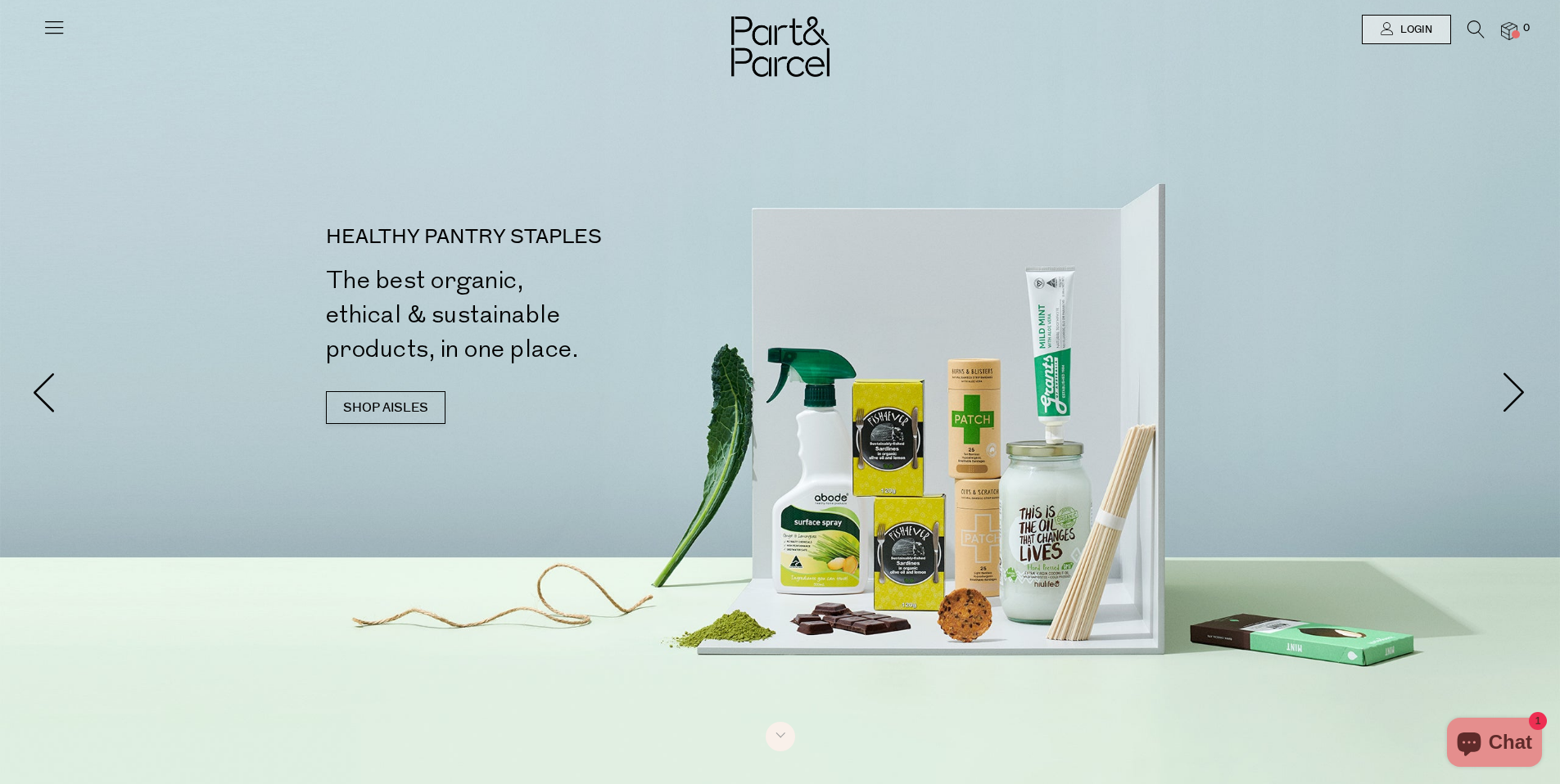
click at [1420, 25] on span "Login" at bounding box center [1414, 30] width 36 height 14
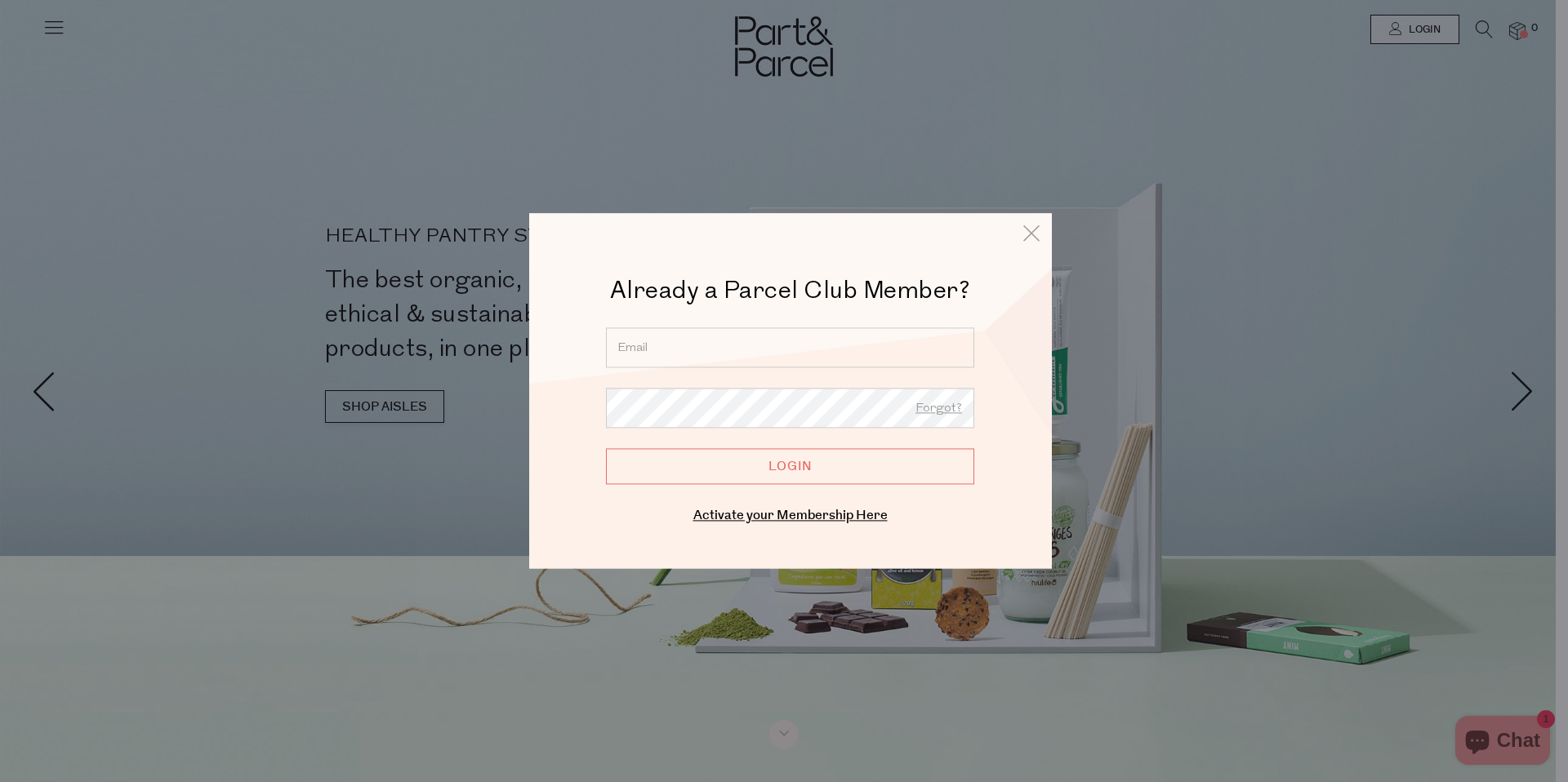
click at [789, 339] on input "email" at bounding box center [789, 347] width 369 height 40
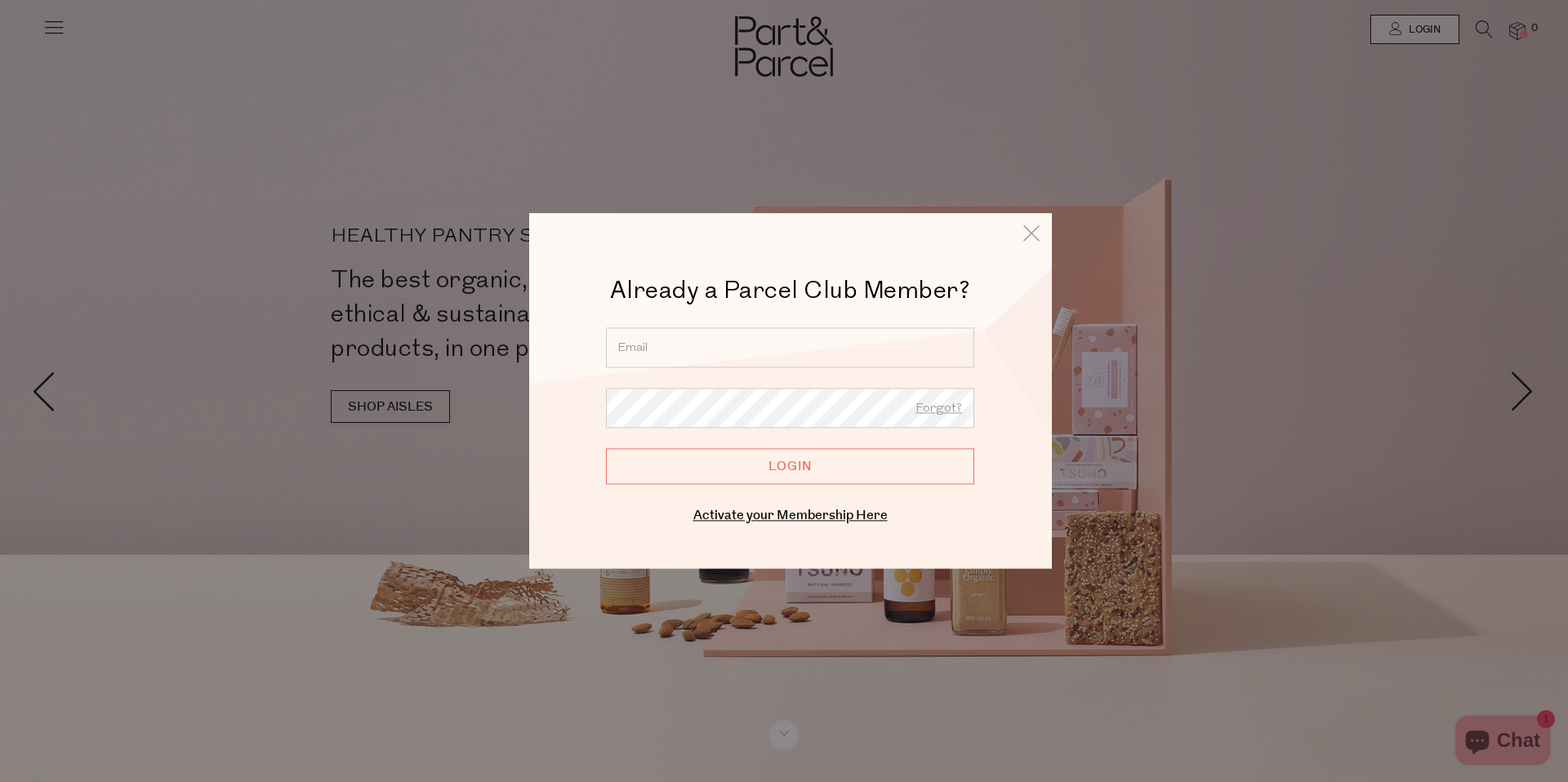
type input "selb79@hotmail.com"
click at [785, 462] on input "Login" at bounding box center [789, 466] width 369 height 36
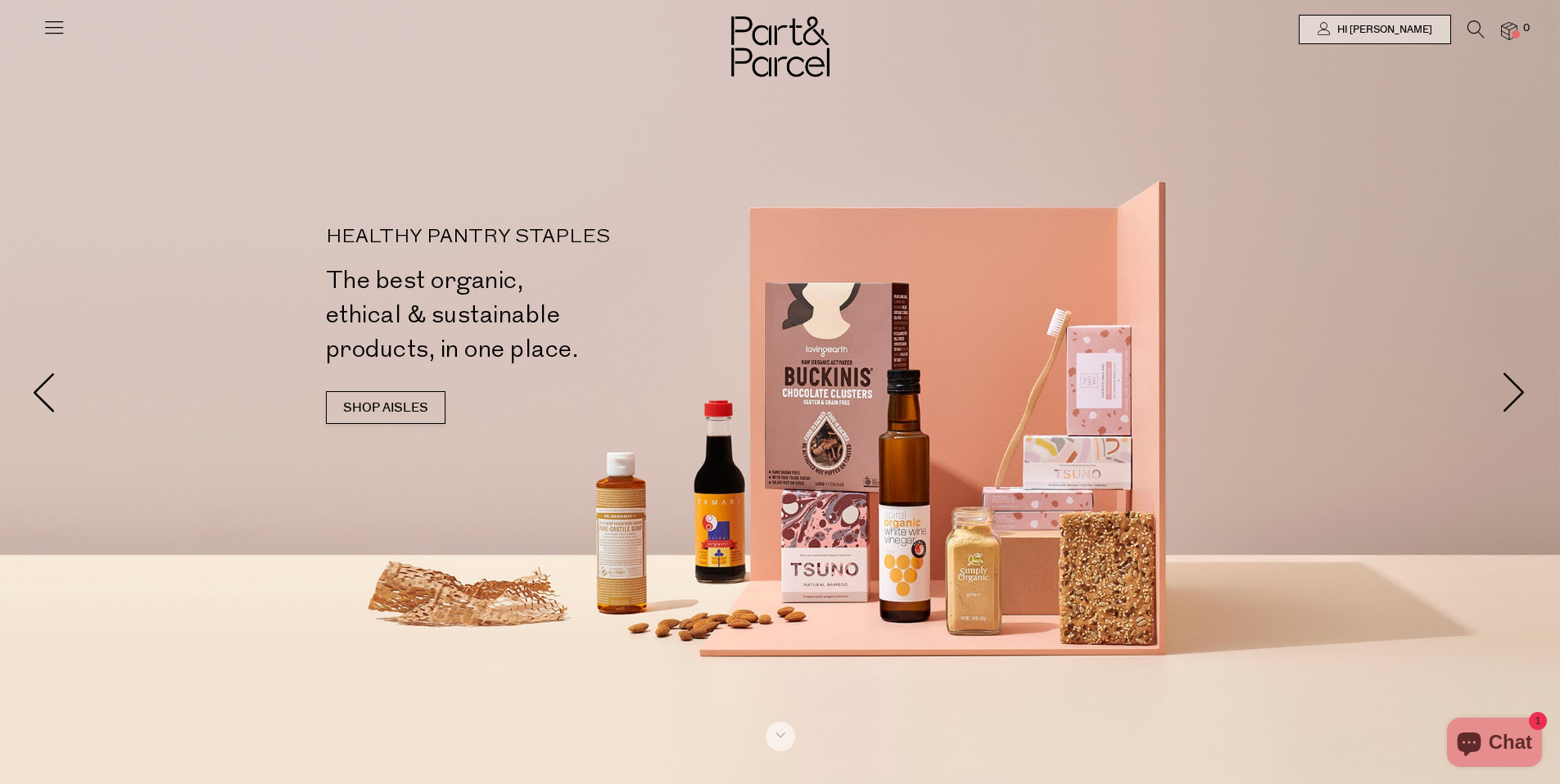
click at [1512, 32] on span at bounding box center [1516, 35] width 8 height 8
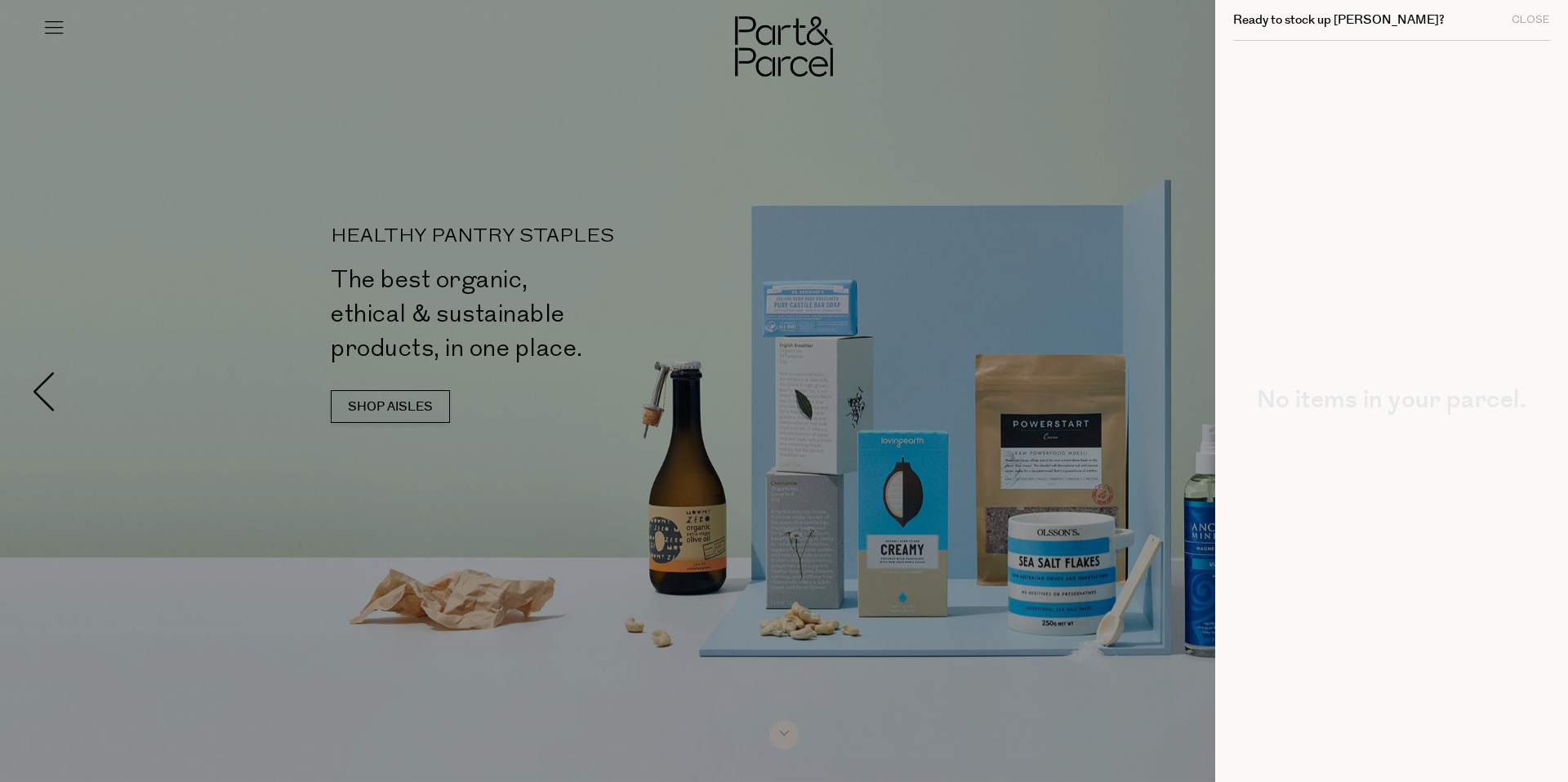
click at [1533, 13] on div "Ready to stock up SELENA? Close" at bounding box center [1392, 20] width 317 height 40
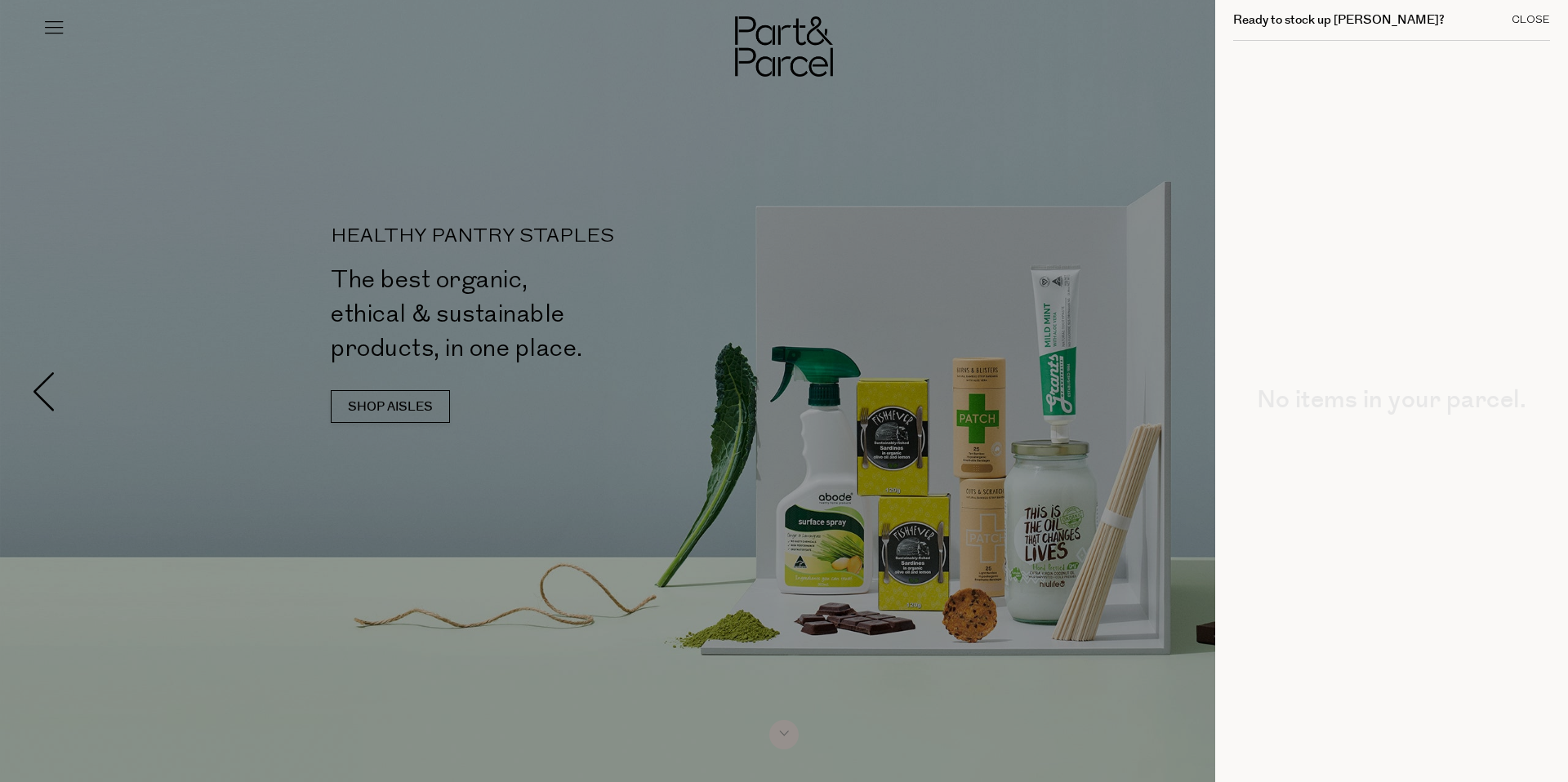
click at [1533, 18] on div "Close" at bounding box center [1531, 19] width 39 height 11
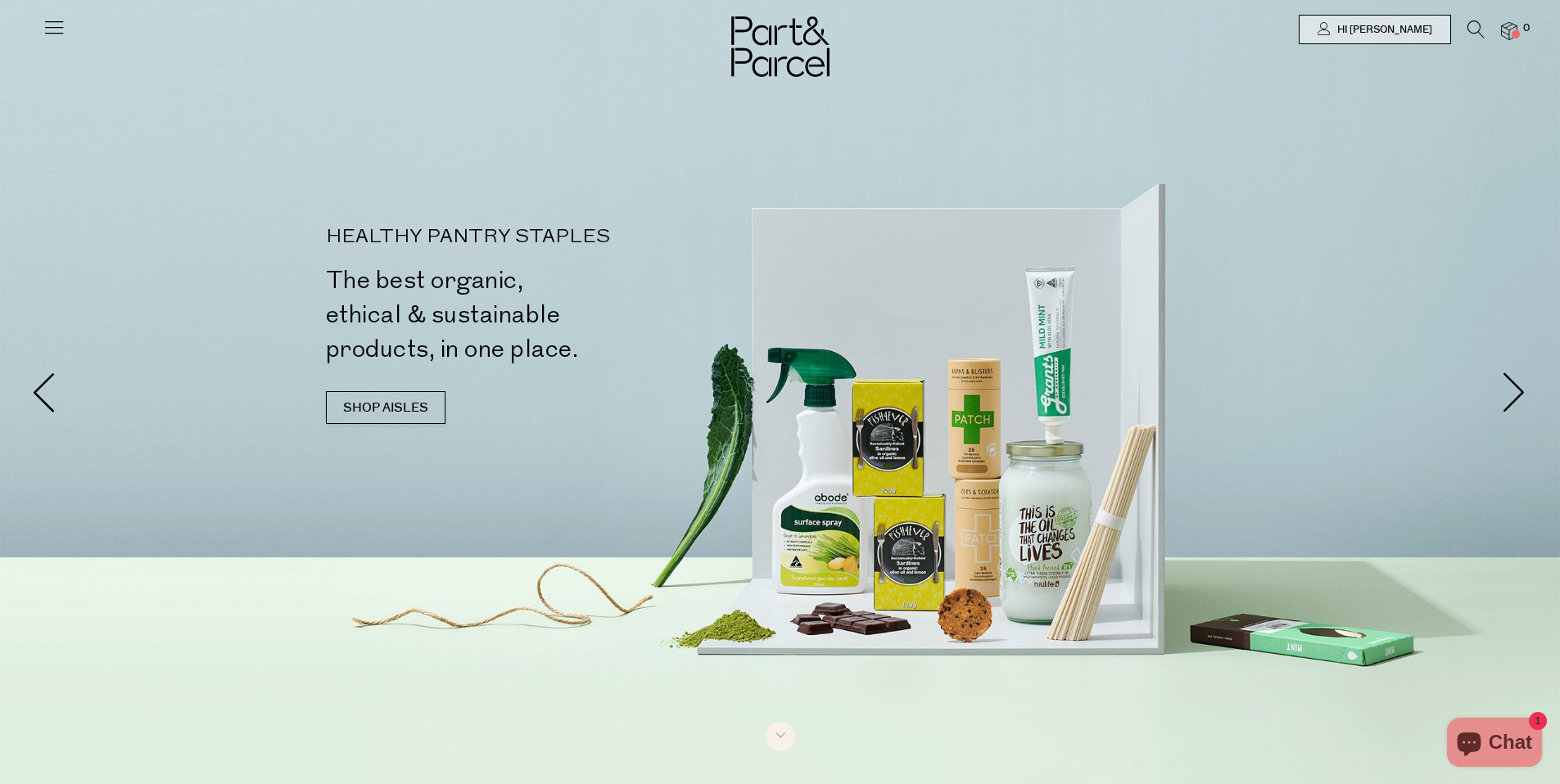
click at [1476, 28] on icon at bounding box center [1476, 29] width 17 height 18
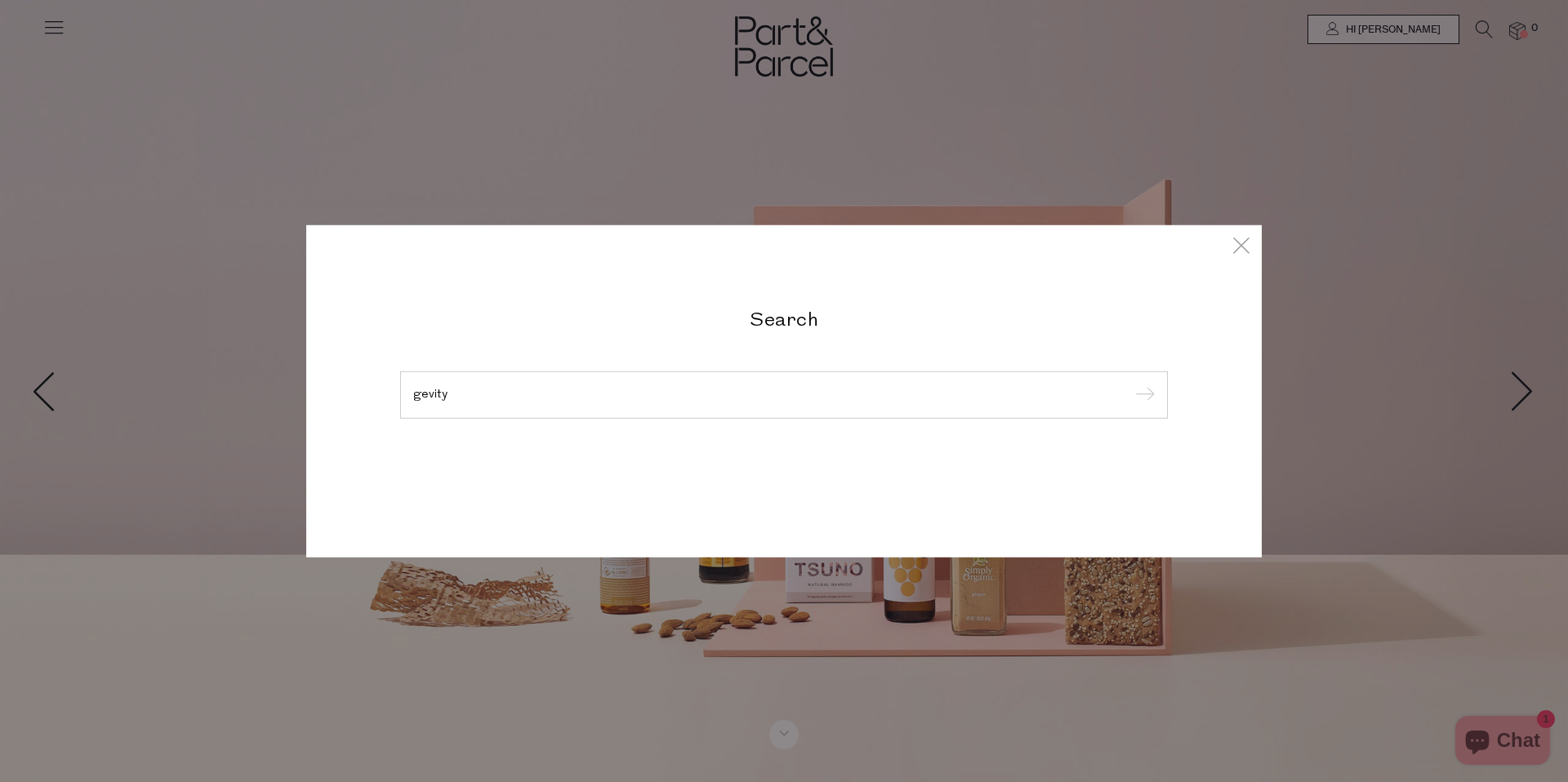
type input "gevity"
click at [1130, 384] on input "submit" at bounding box center [1142, 396] width 24 height 24
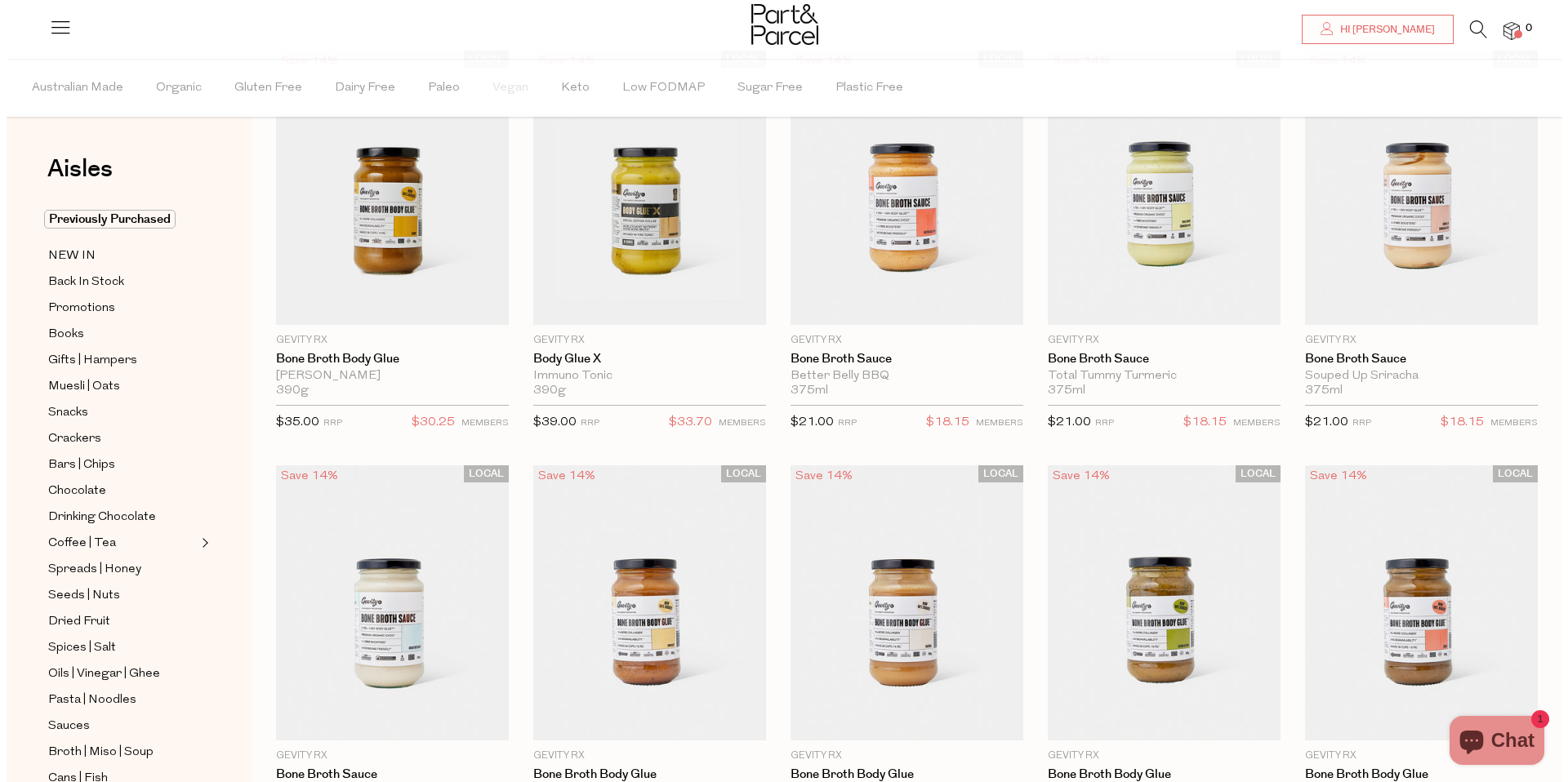
scroll to position [122, 0]
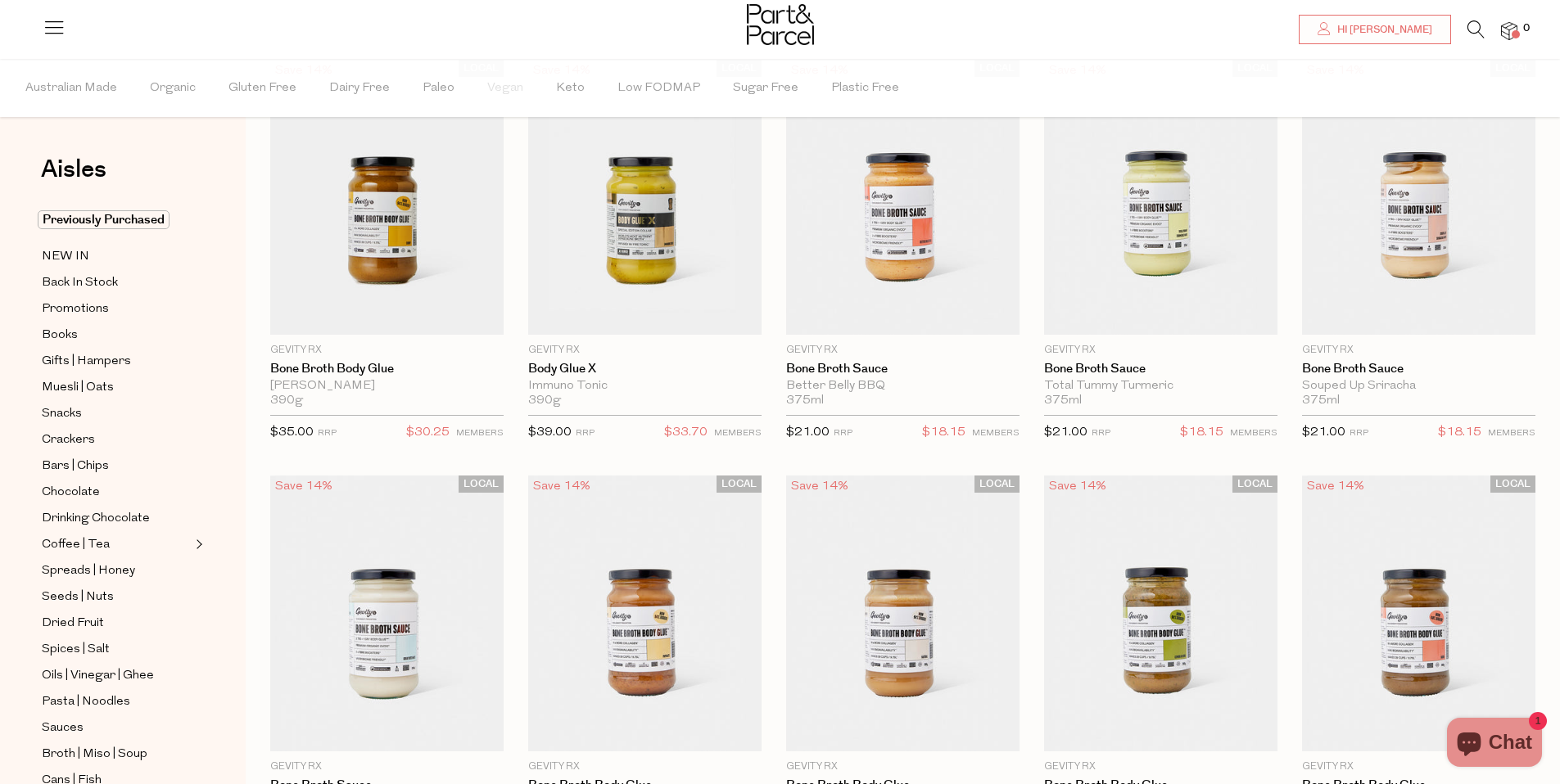
click at [1472, 29] on icon at bounding box center [1476, 29] width 17 height 18
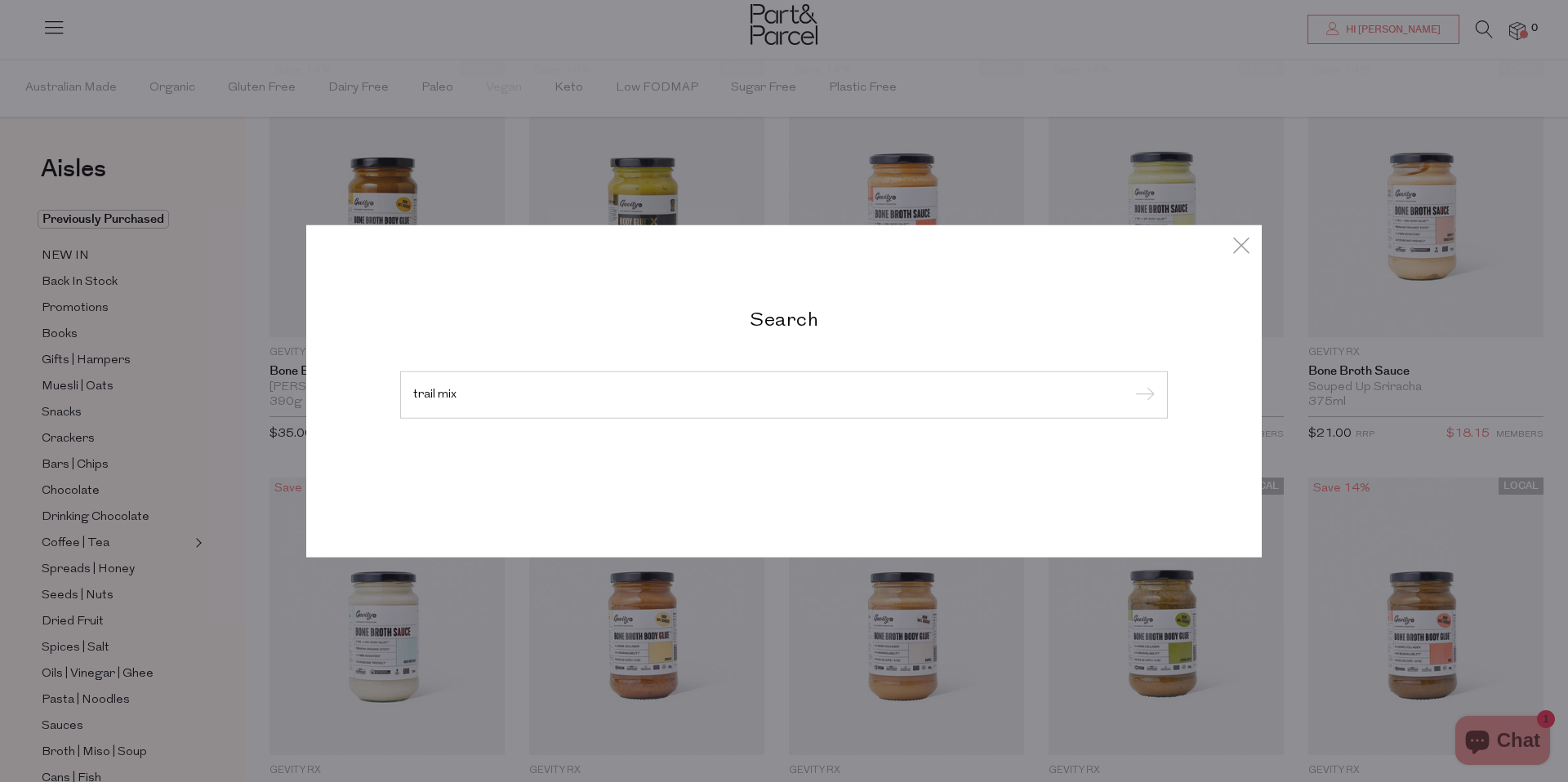
type input "trail mix"
click at [1130, 384] on input "submit" at bounding box center [1142, 396] width 24 height 24
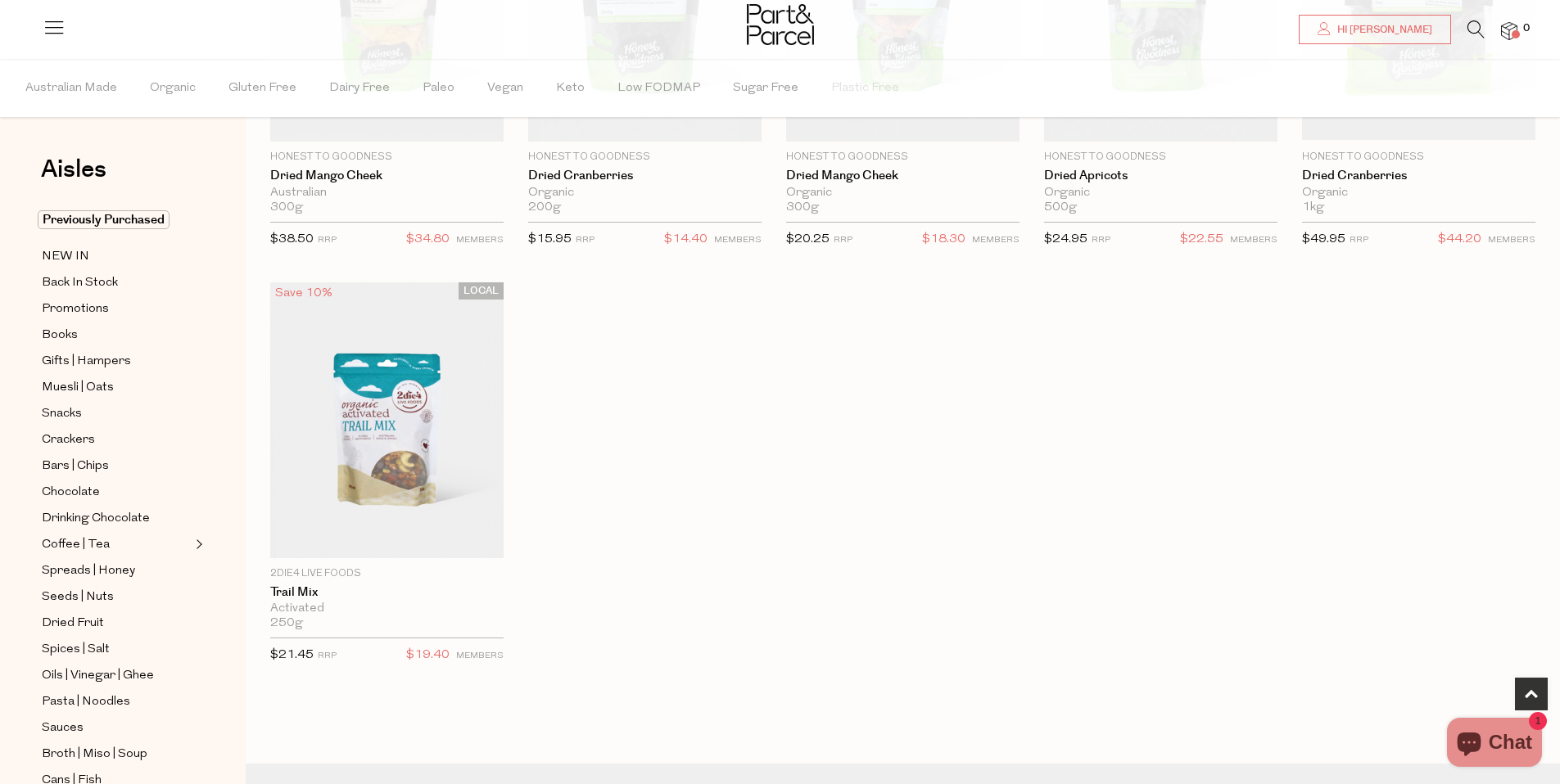
scroll to position [328, 0]
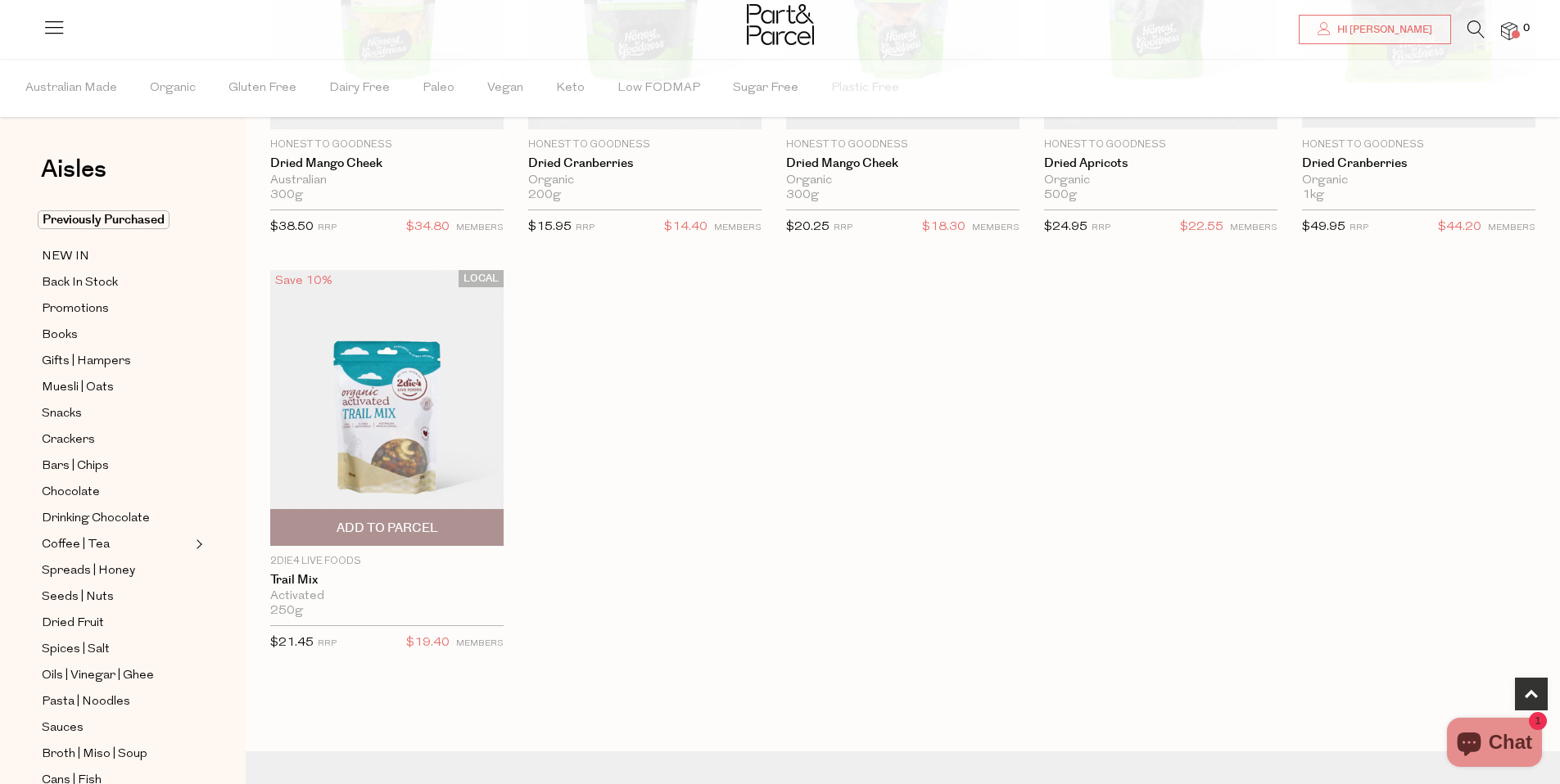
click at [374, 526] on span "Add To Parcel" at bounding box center [387, 529] width 102 height 17
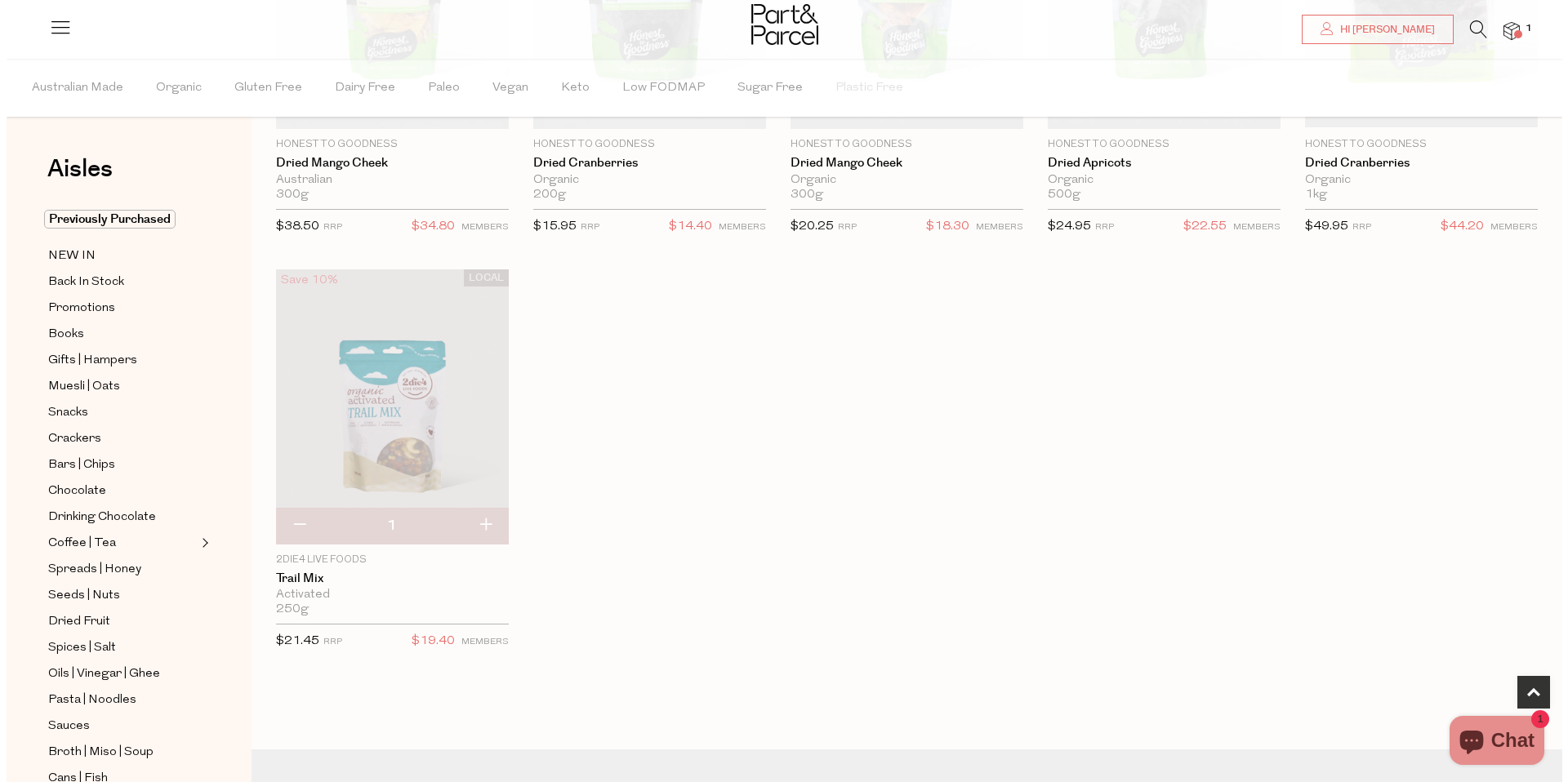
scroll to position [0, 0]
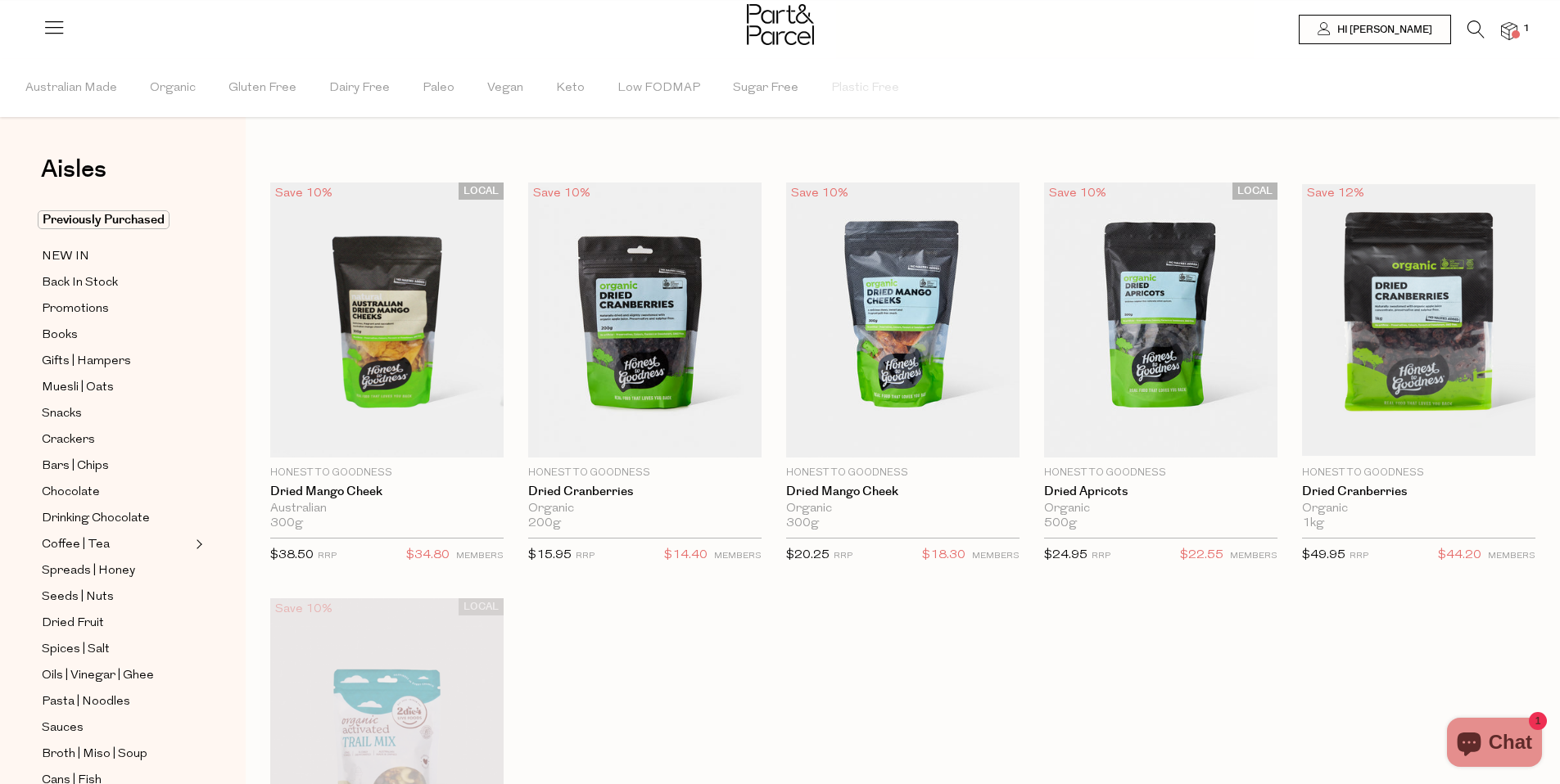
click at [1471, 25] on icon at bounding box center [1476, 29] width 17 height 18
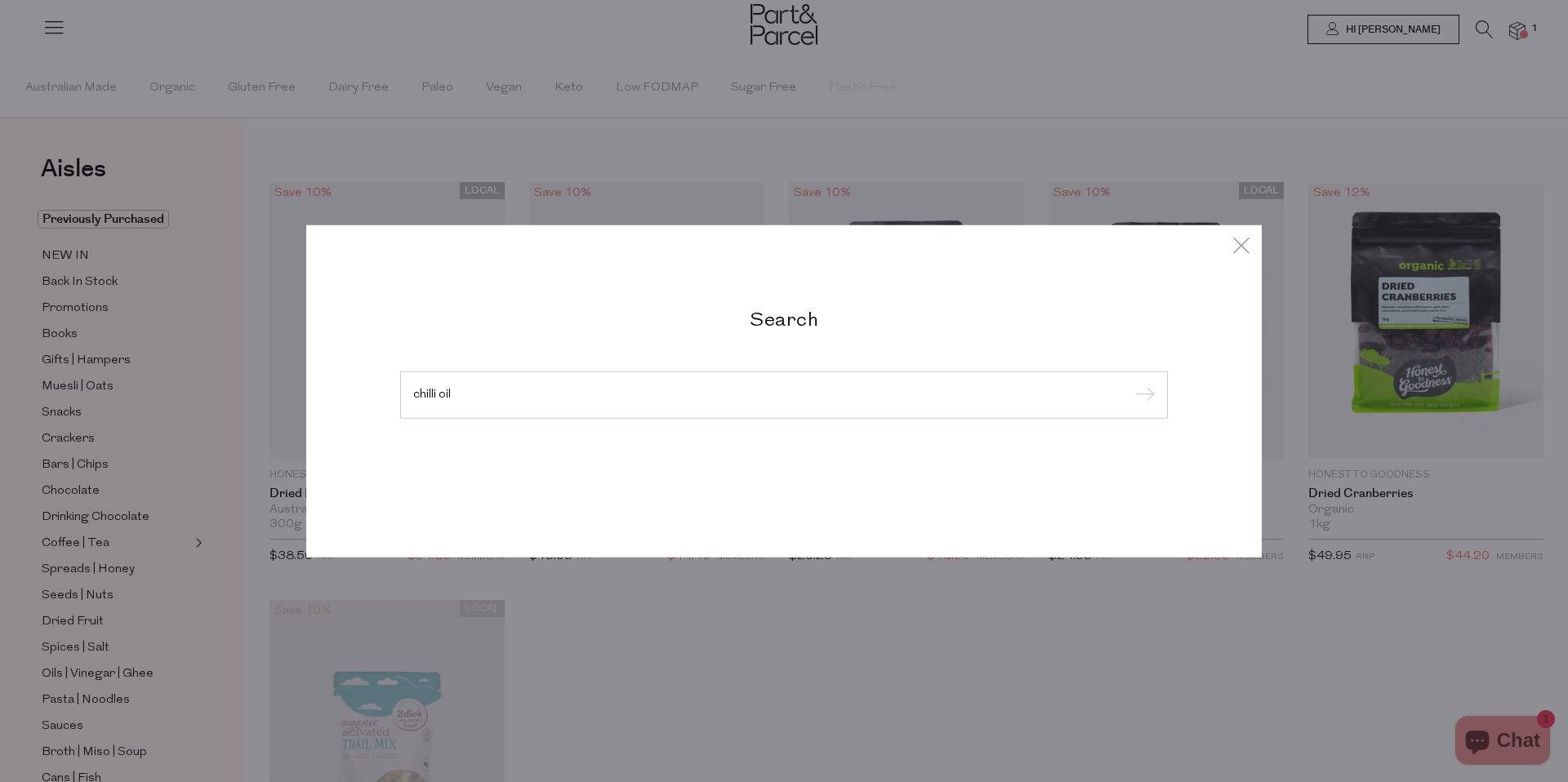
type input "chilli oil"
click at [1130, 384] on input "submit" at bounding box center [1142, 396] width 24 height 24
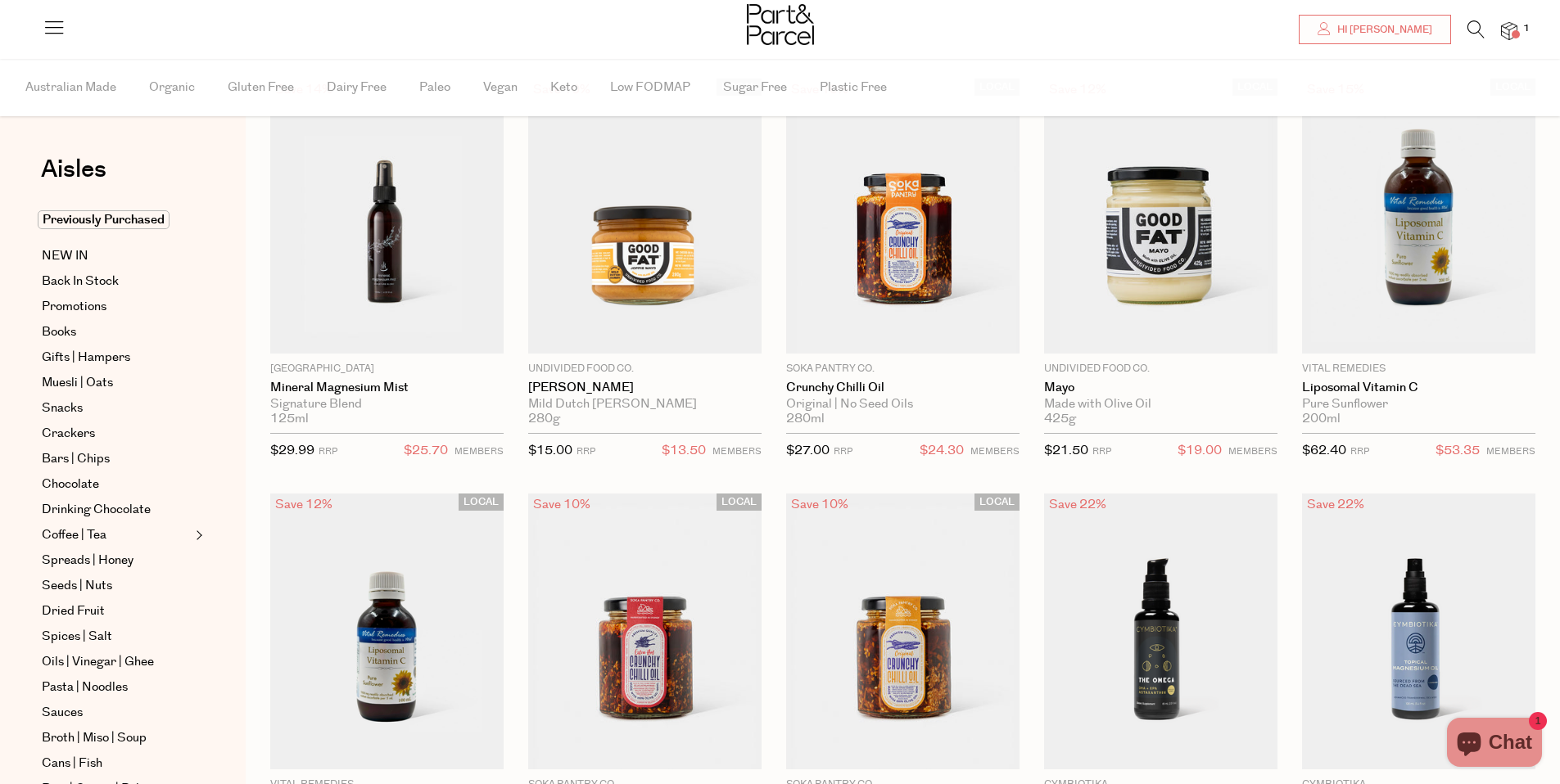
scroll to position [118, 0]
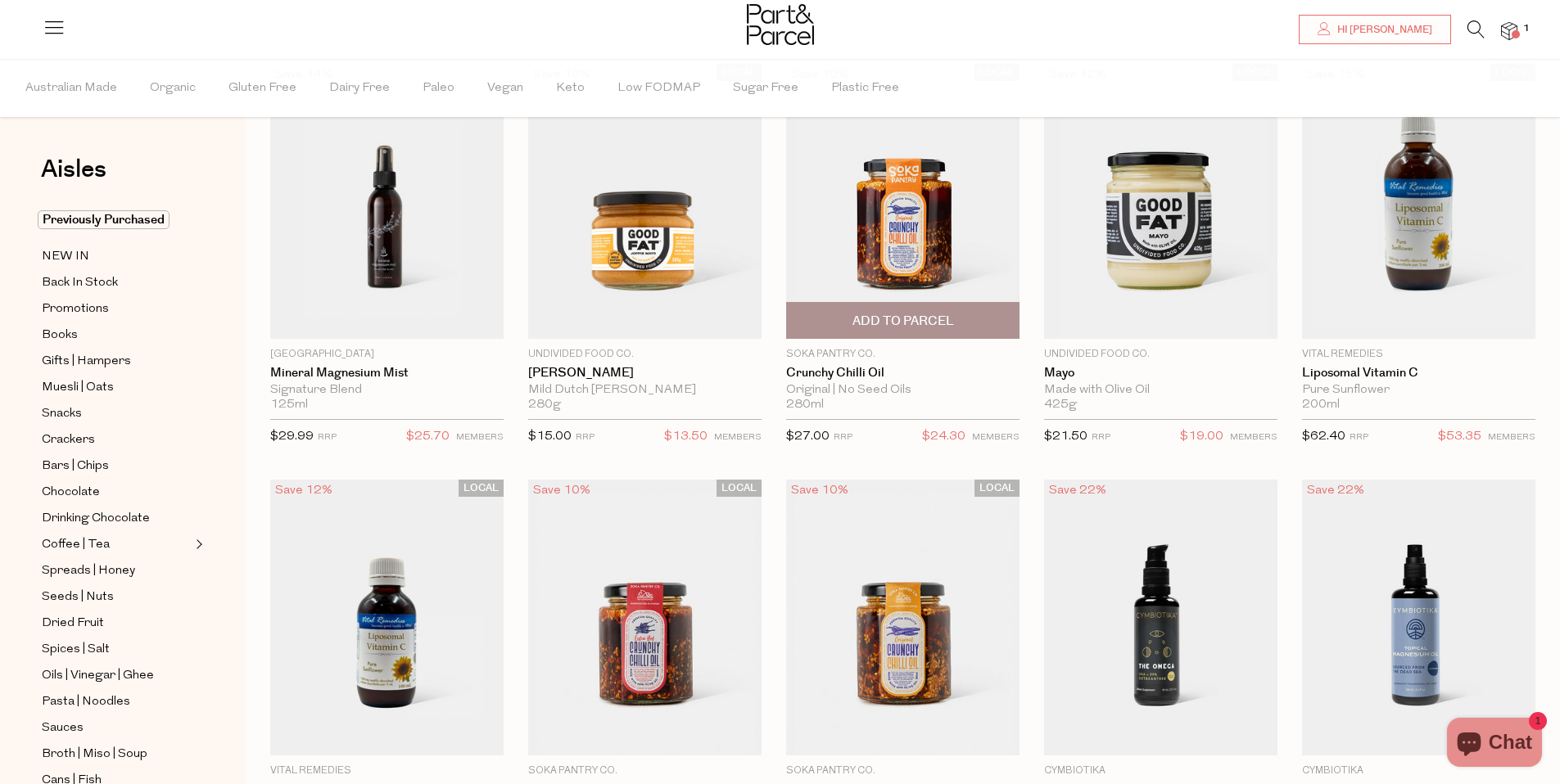
click at [924, 317] on span "Add To Parcel" at bounding box center [904, 321] width 102 height 17
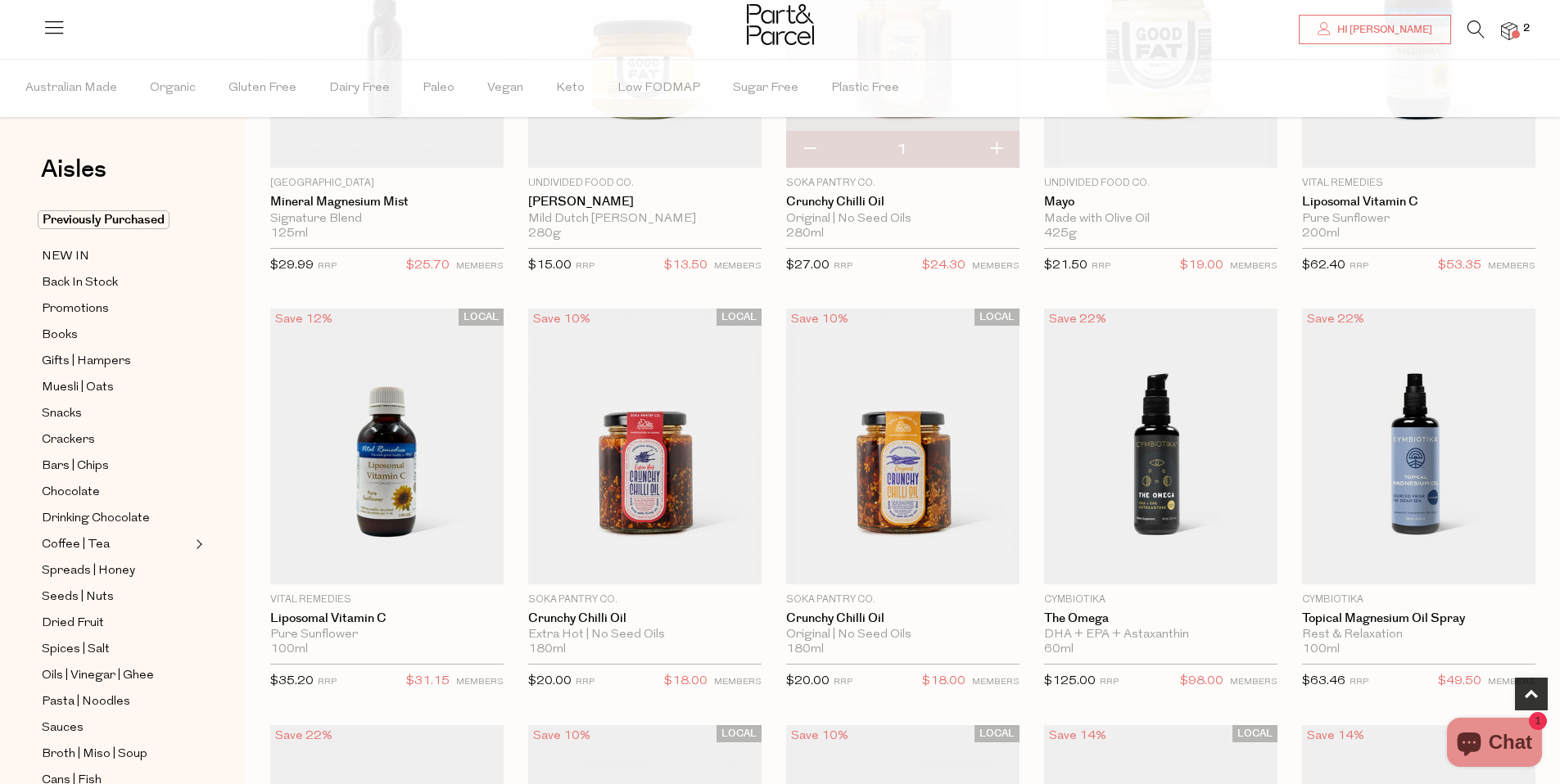
scroll to position [298, 0]
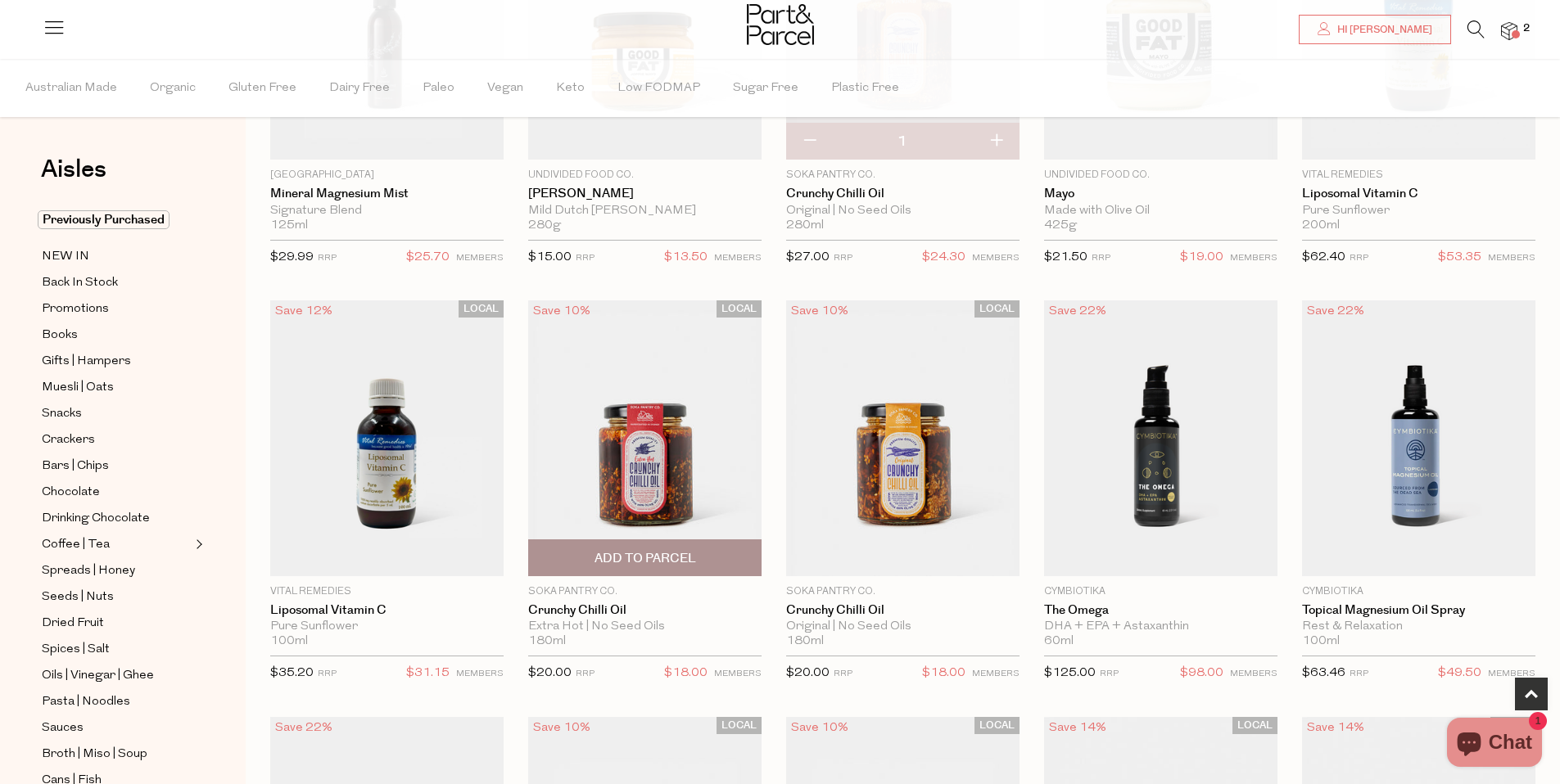
click at [644, 556] on span "Add To Parcel" at bounding box center [645, 559] width 102 height 17
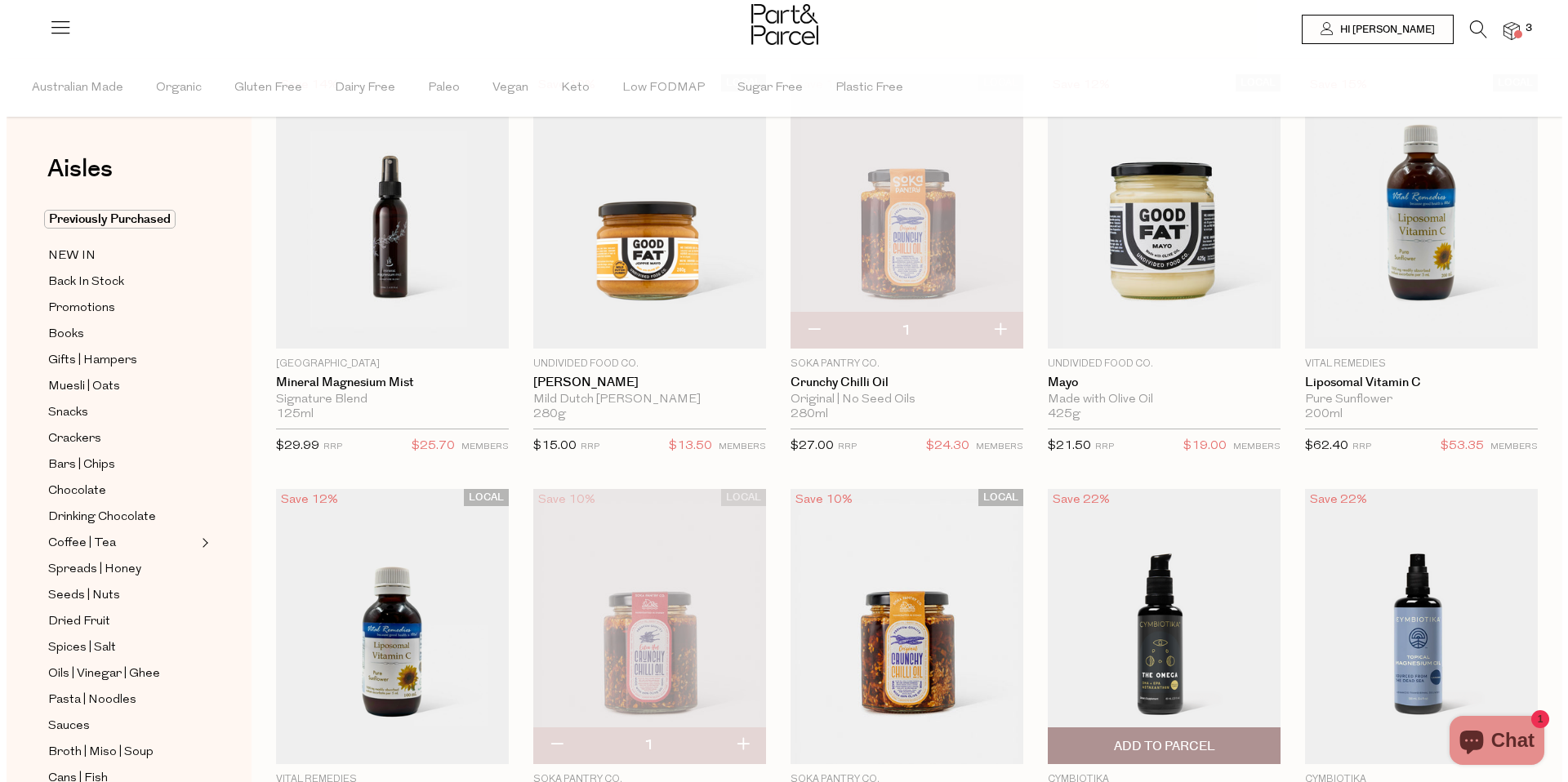
scroll to position [0, 0]
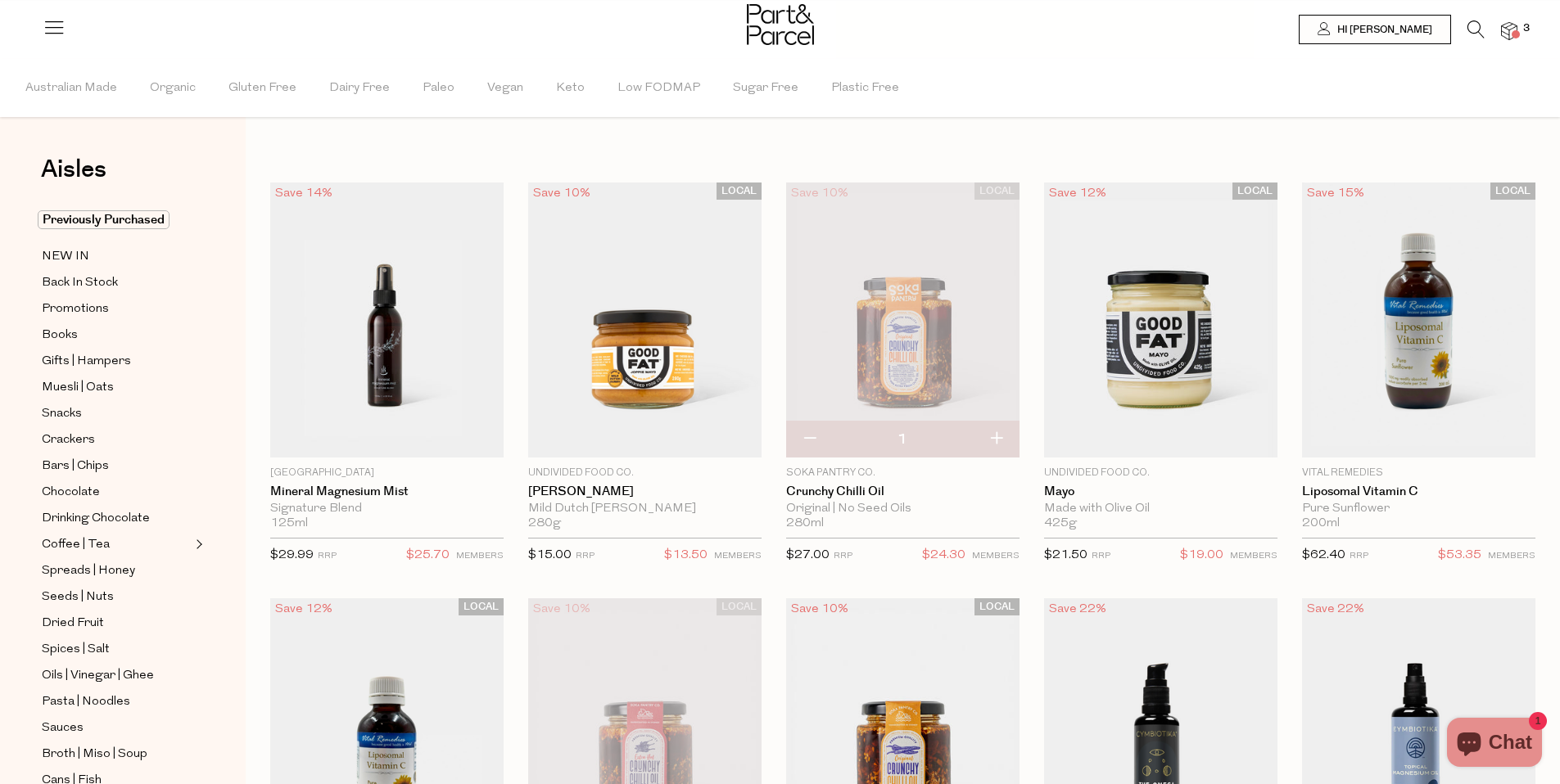
click at [1475, 25] on icon at bounding box center [1476, 29] width 17 height 18
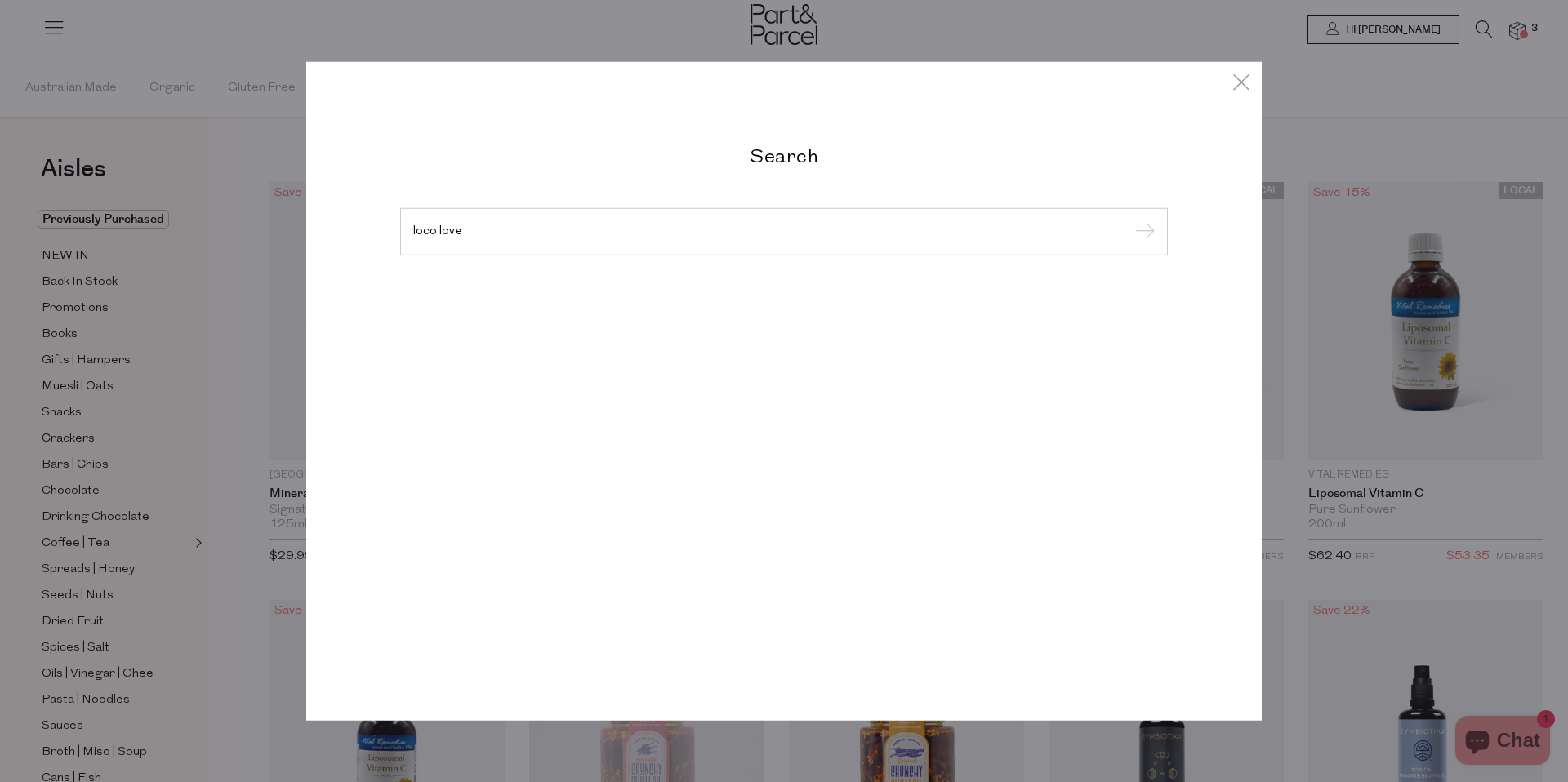
type input "loco love"
click at [1130, 220] on input "submit" at bounding box center [1142, 232] width 24 height 24
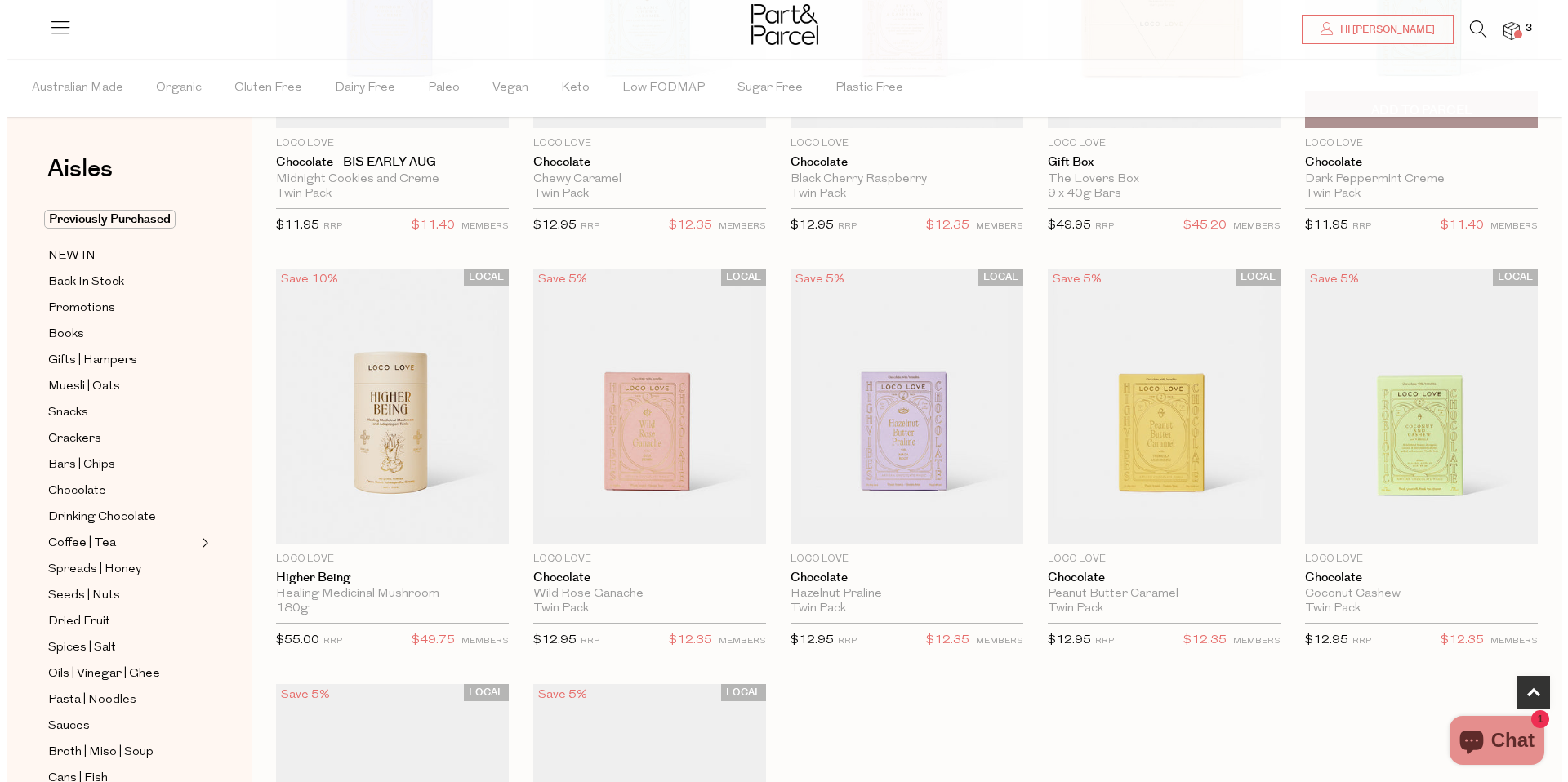
scroll to position [400, 0]
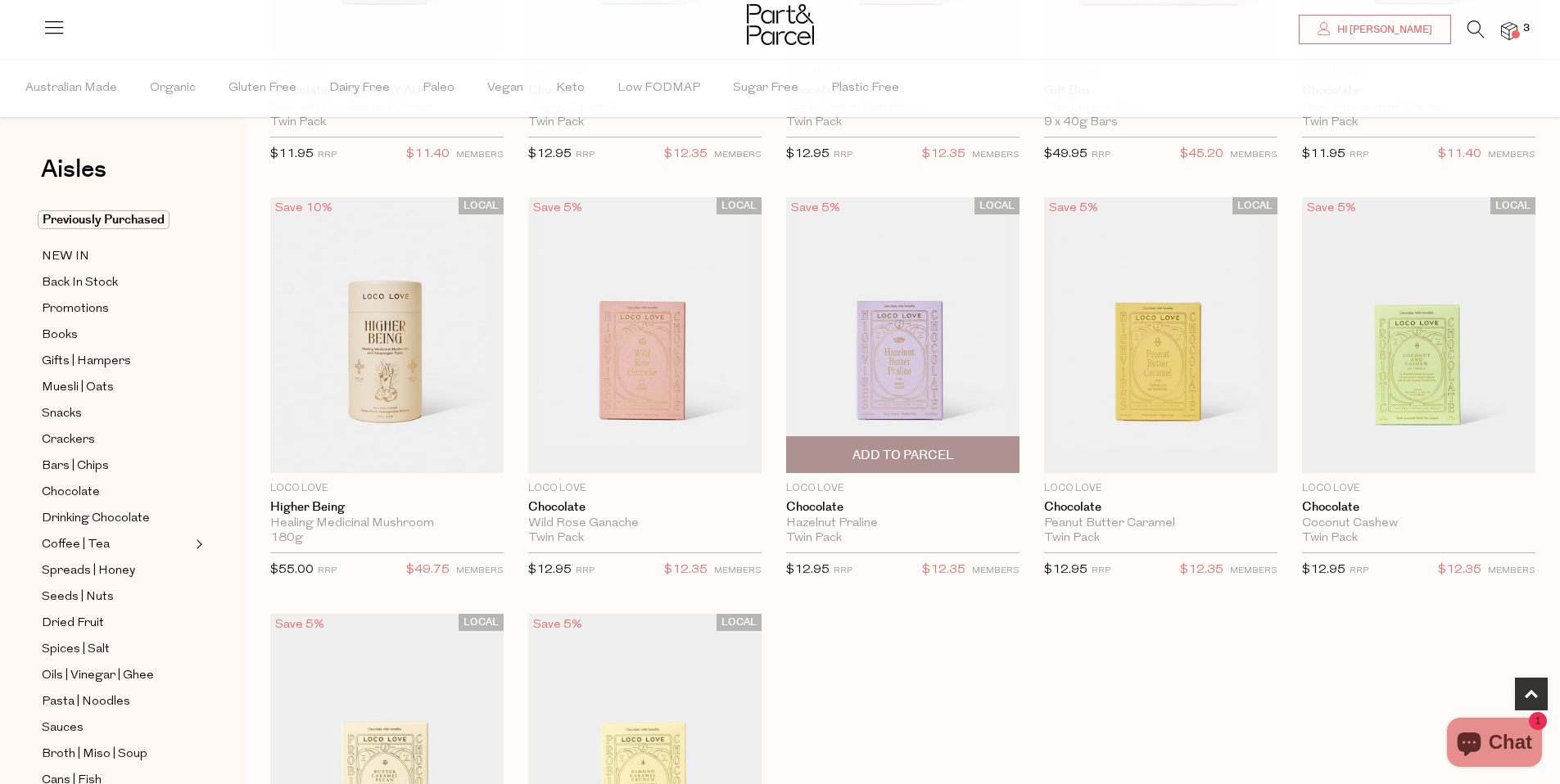
click at [907, 452] on span "Add To Parcel" at bounding box center [904, 456] width 102 height 17
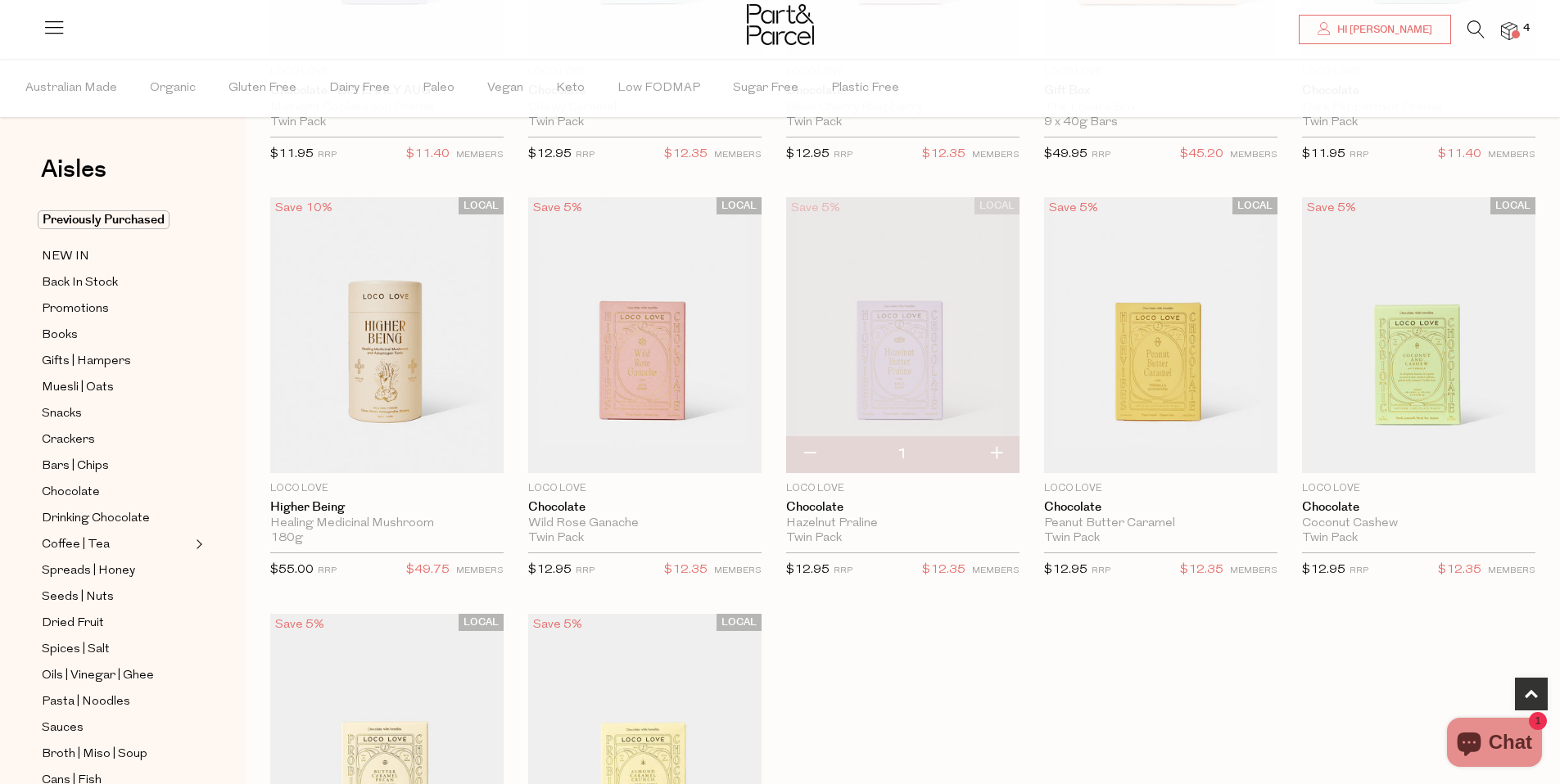
click at [1474, 30] on icon at bounding box center [1476, 29] width 17 height 18
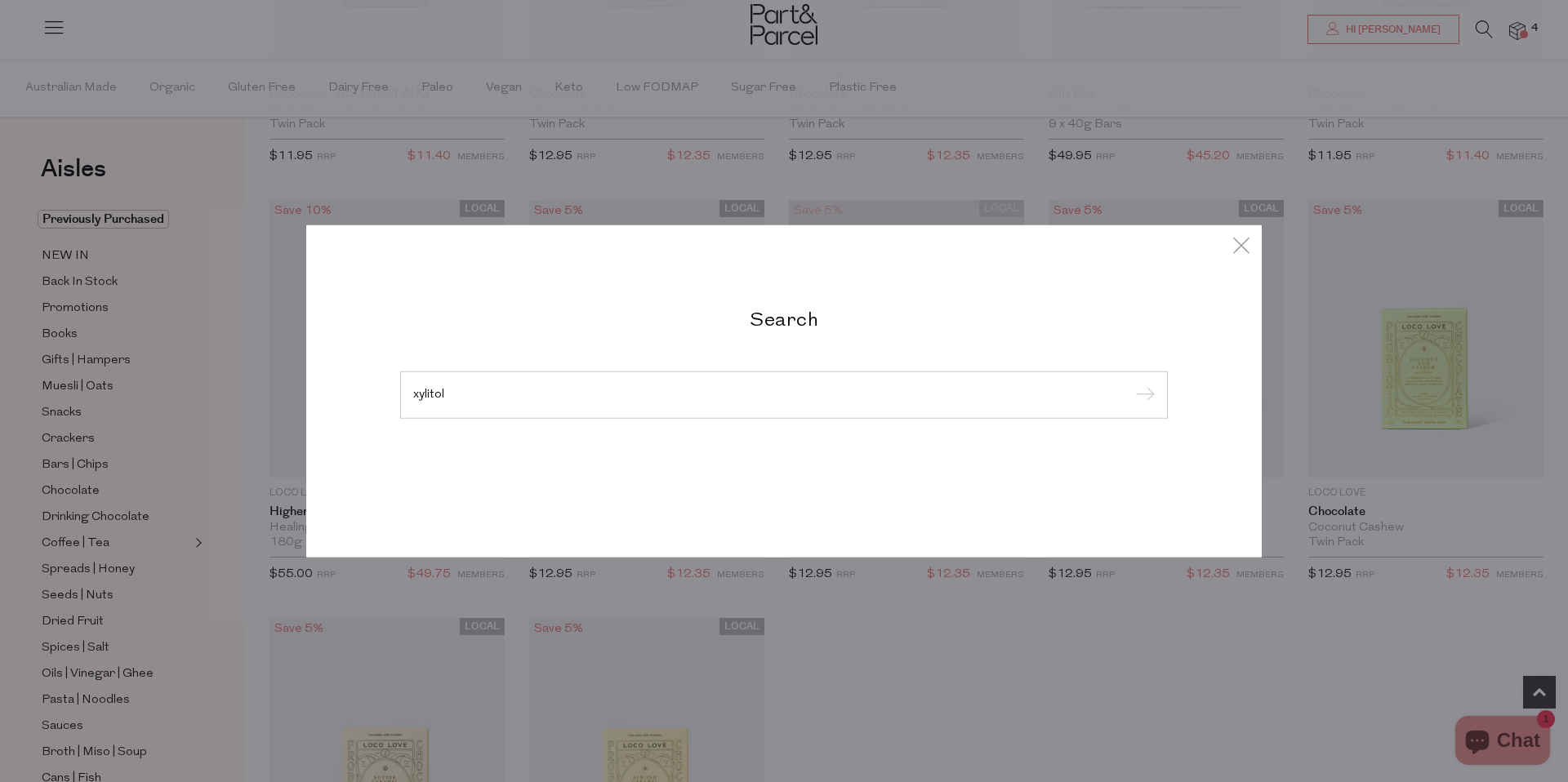
type input "xylitol"
click at [1130, 384] on input "submit" at bounding box center [1142, 396] width 24 height 24
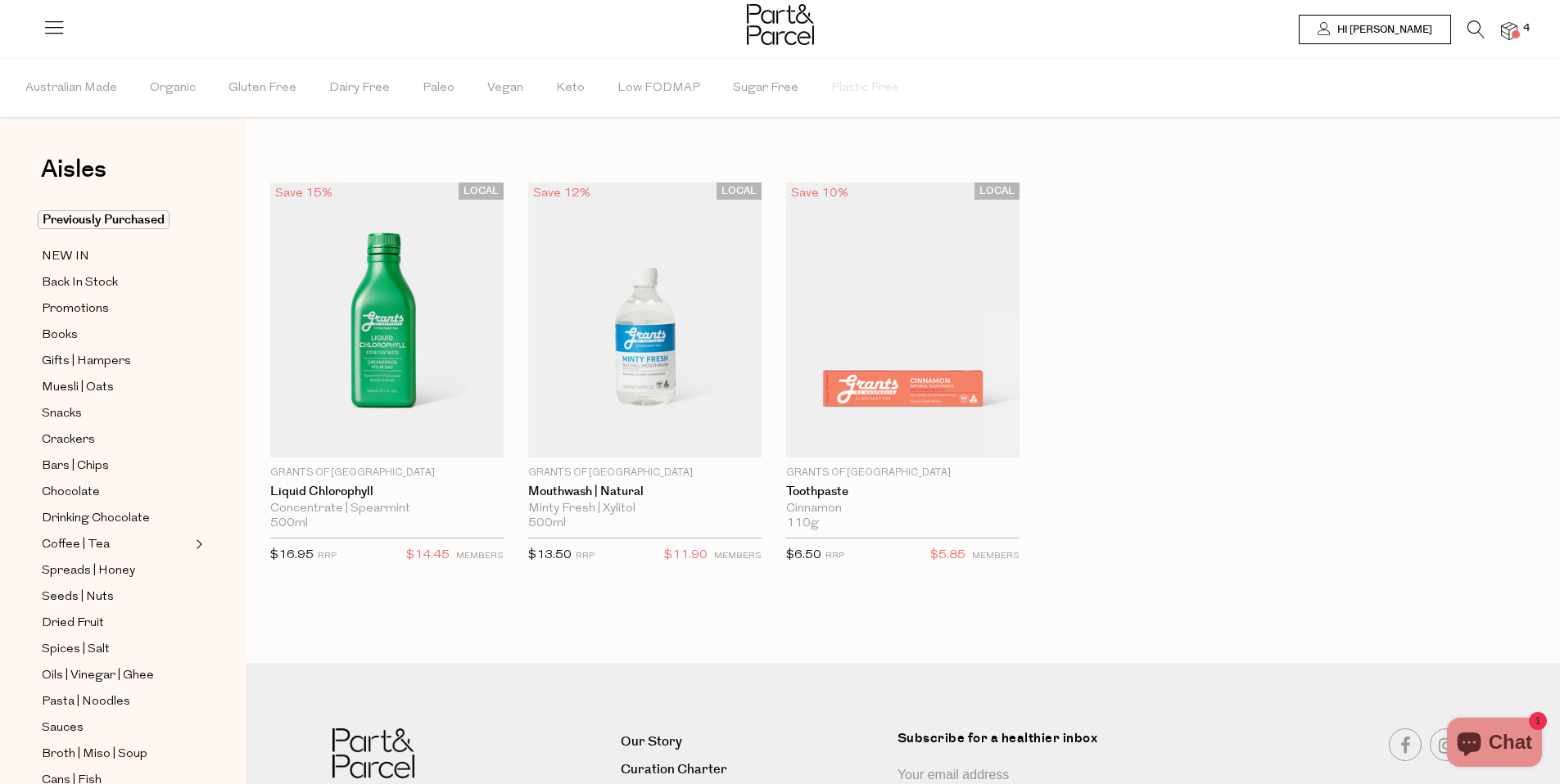
drag, startPoint x: 1471, startPoint y: 25, endPoint x: 1436, endPoint y: 68, distance: 55.4
click at [1471, 25] on icon at bounding box center [1476, 29] width 17 height 18
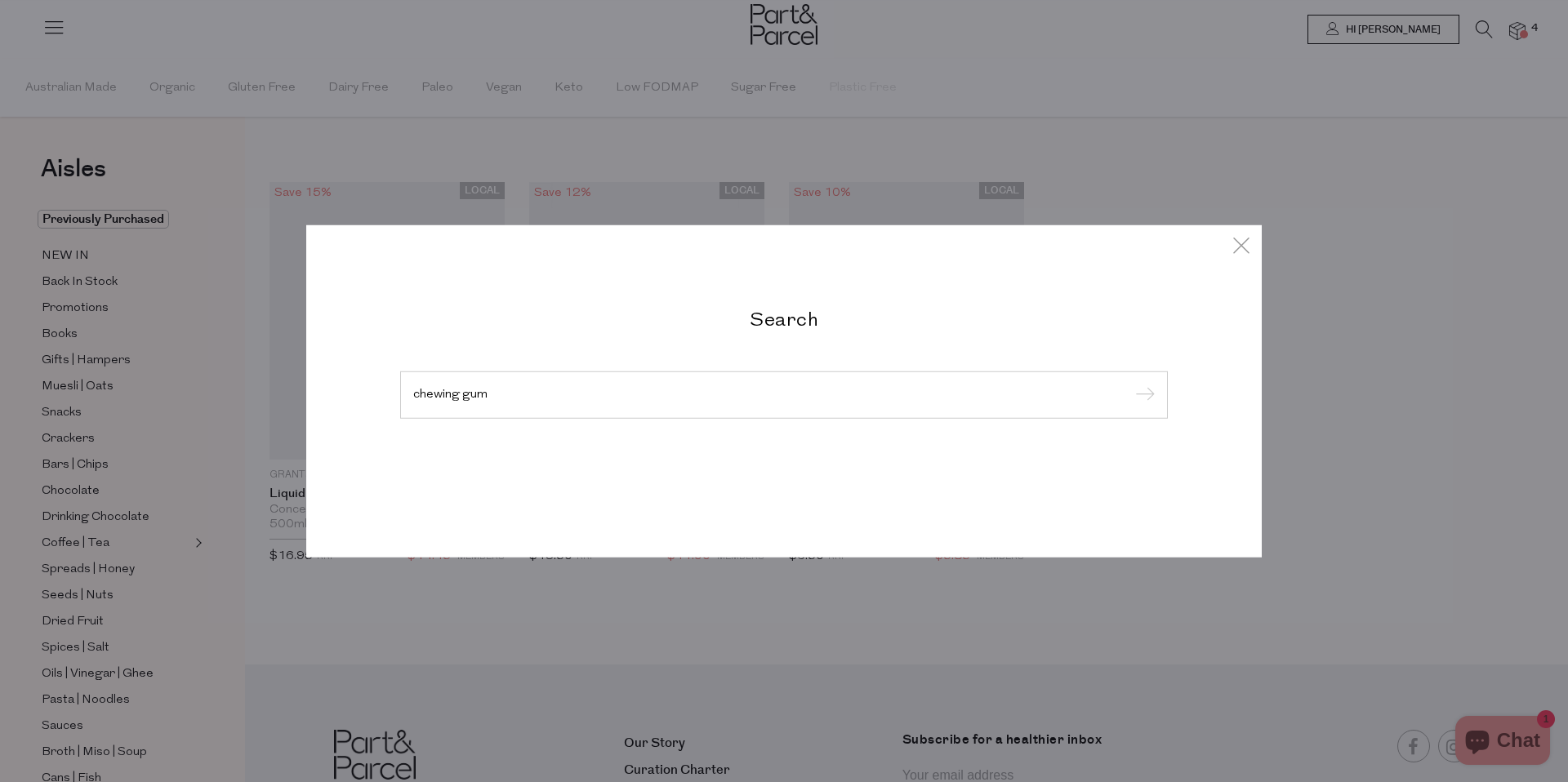
type input "chewing gum"
click at [1130, 384] on input "submit" at bounding box center [1142, 396] width 24 height 24
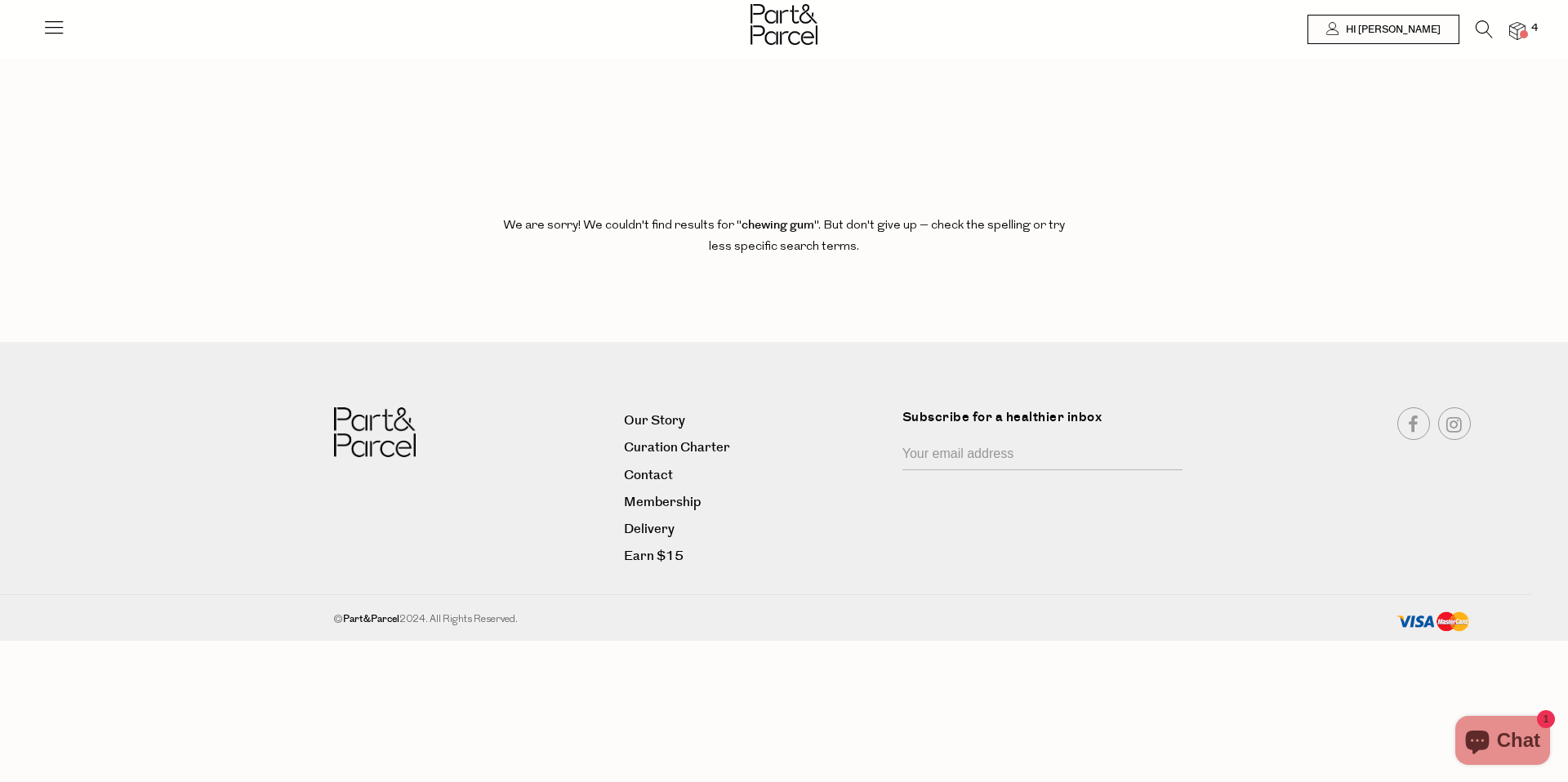
click at [1484, 30] on icon at bounding box center [1484, 29] width 17 height 18
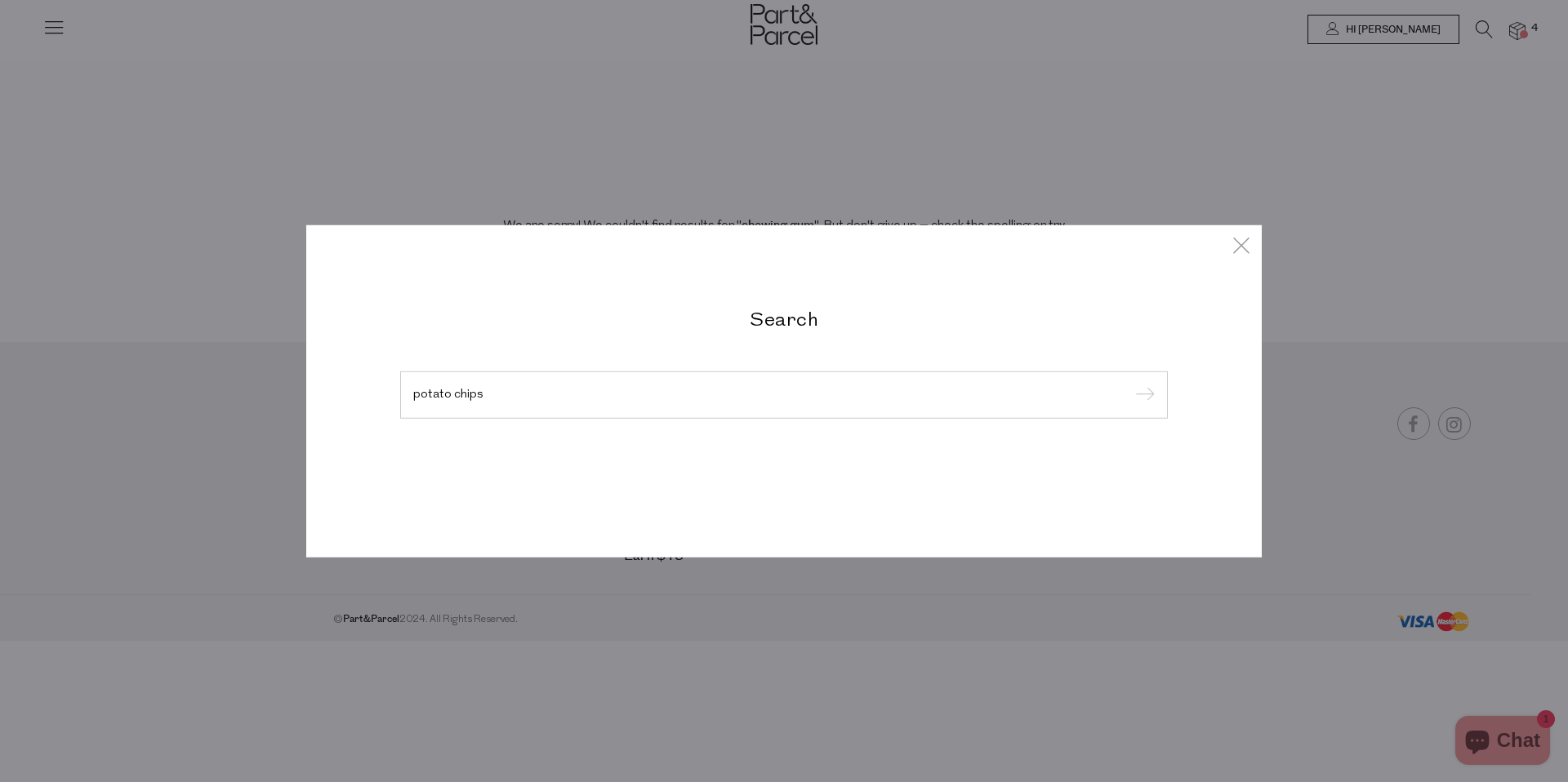
type input "potato chips"
click at [1130, 384] on input "submit" at bounding box center [1142, 396] width 24 height 24
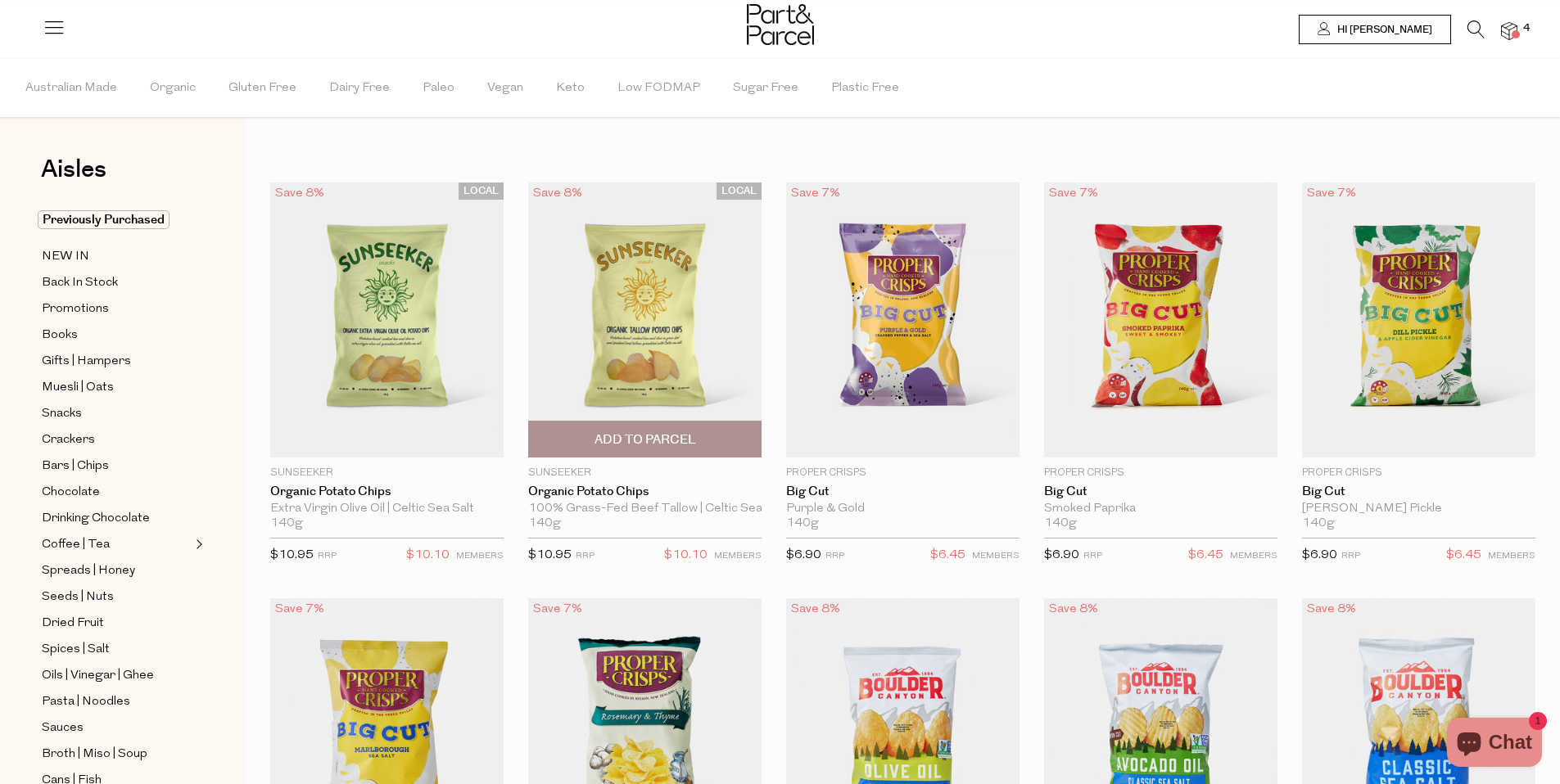
click at [640, 429] on span "Add To Parcel" at bounding box center [645, 440] width 223 height 36
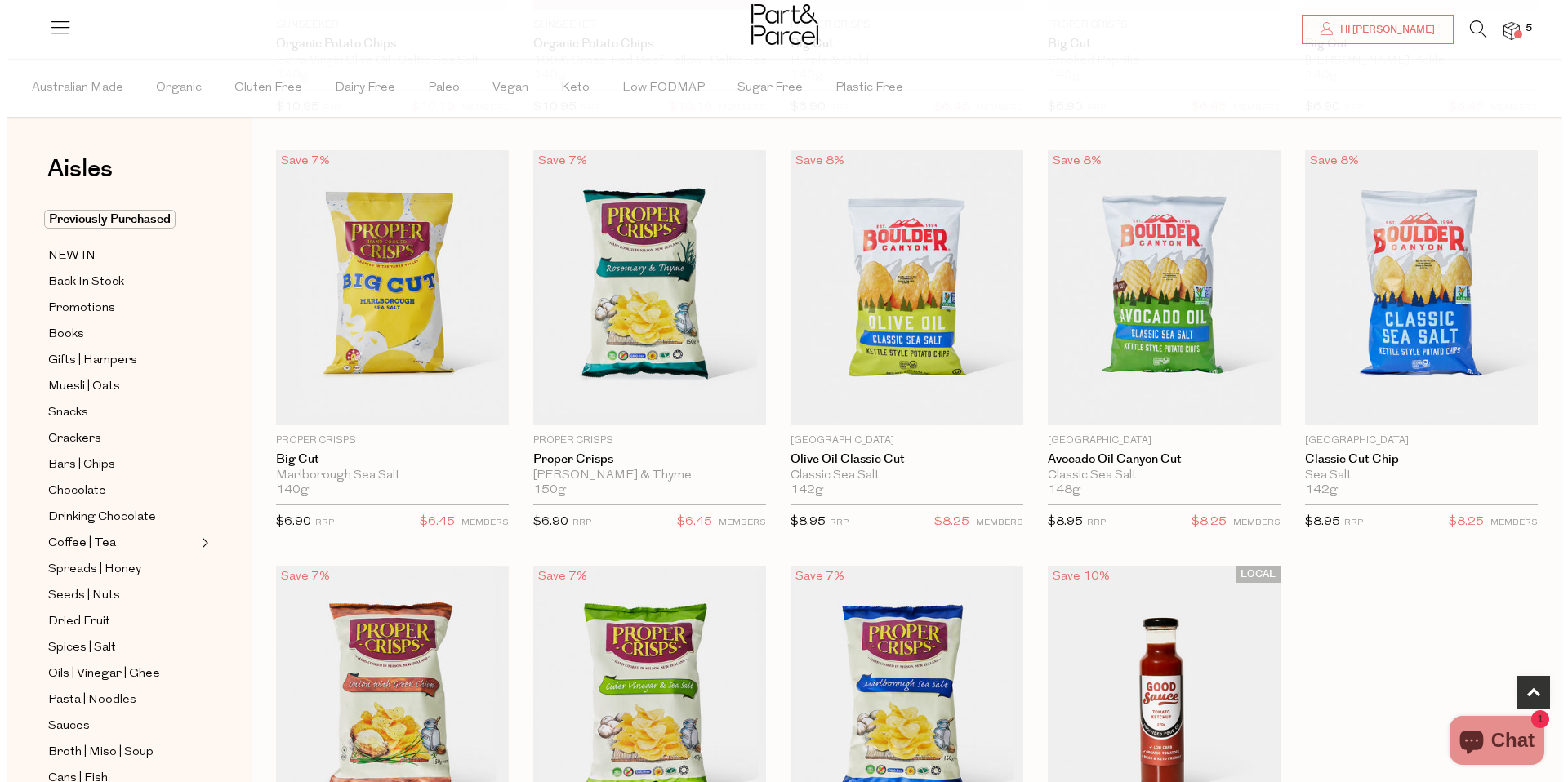
scroll to position [413, 0]
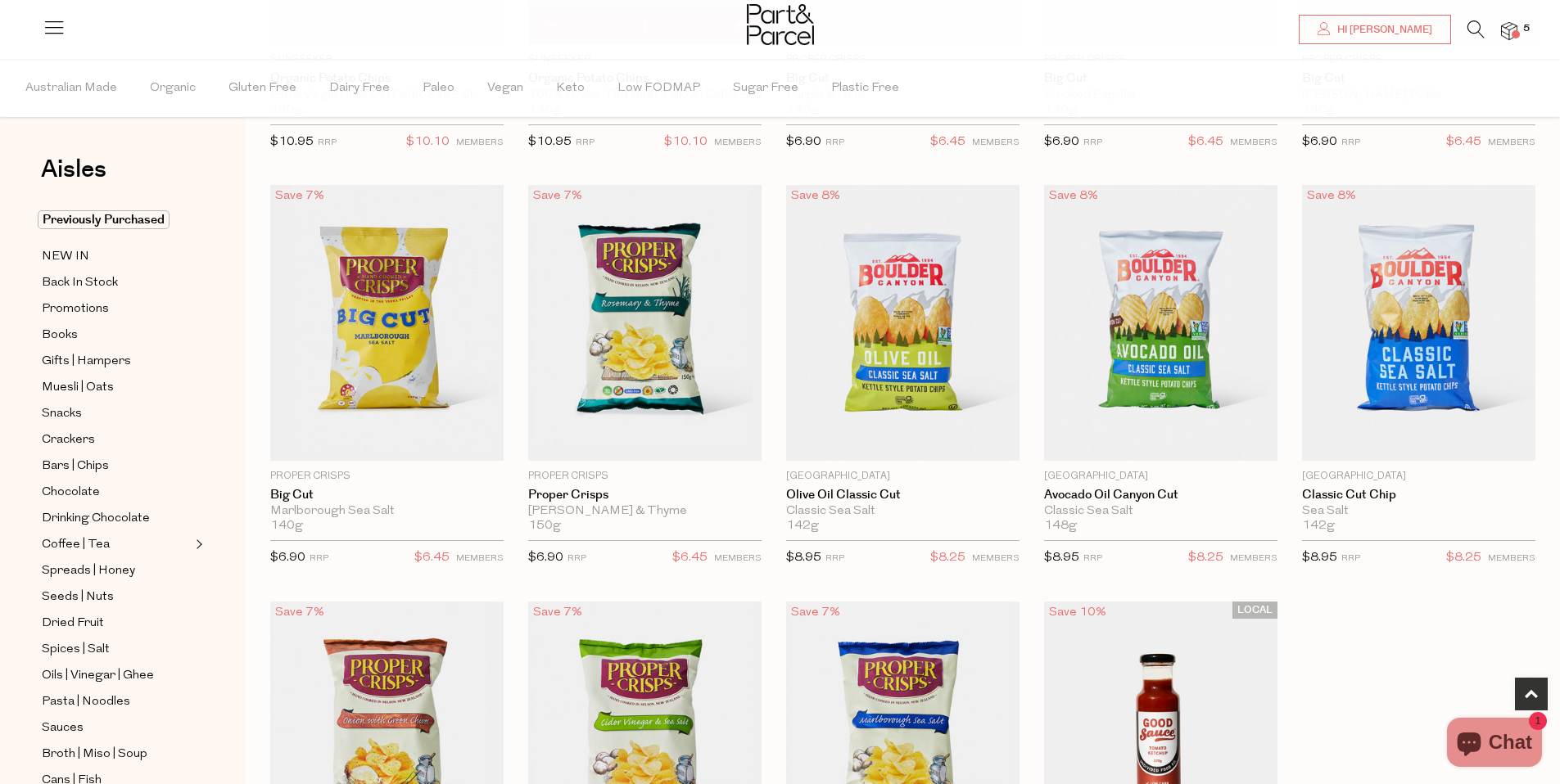
click at [1519, 25] on span "5" at bounding box center [1526, 28] width 14 height 14
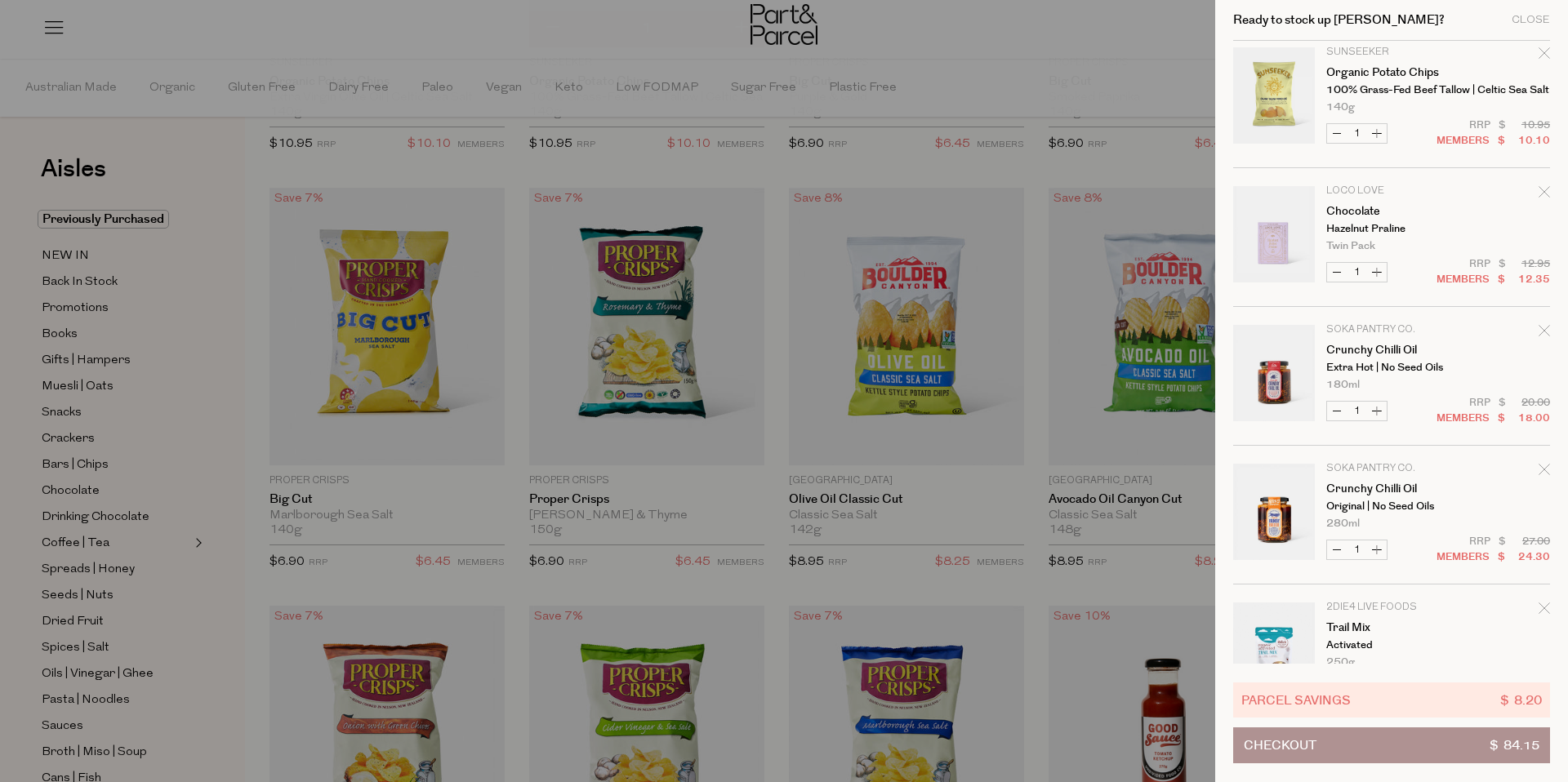
scroll to position [0, 0]
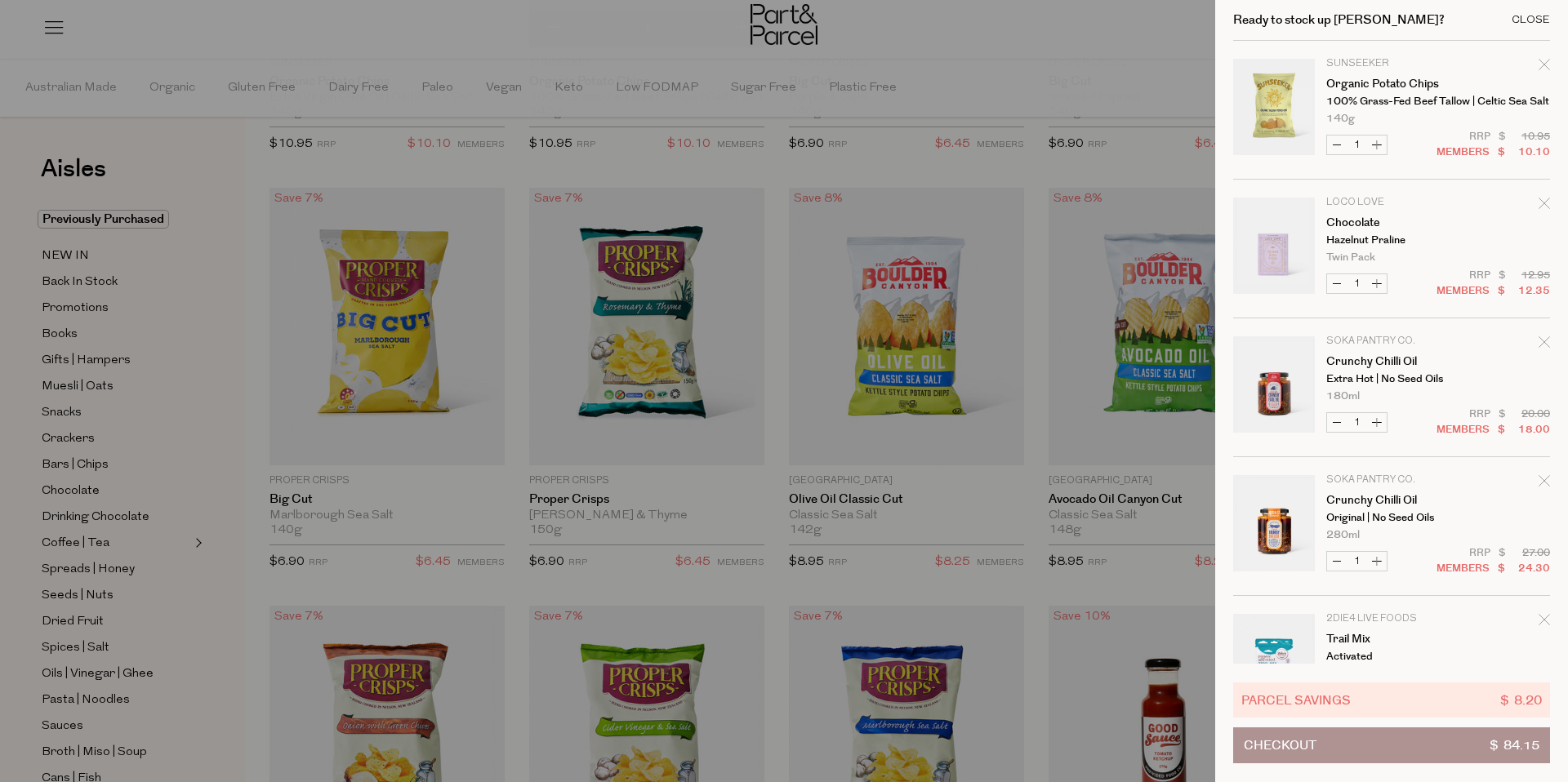
click at [1532, 16] on div "Close" at bounding box center [1531, 19] width 39 height 11
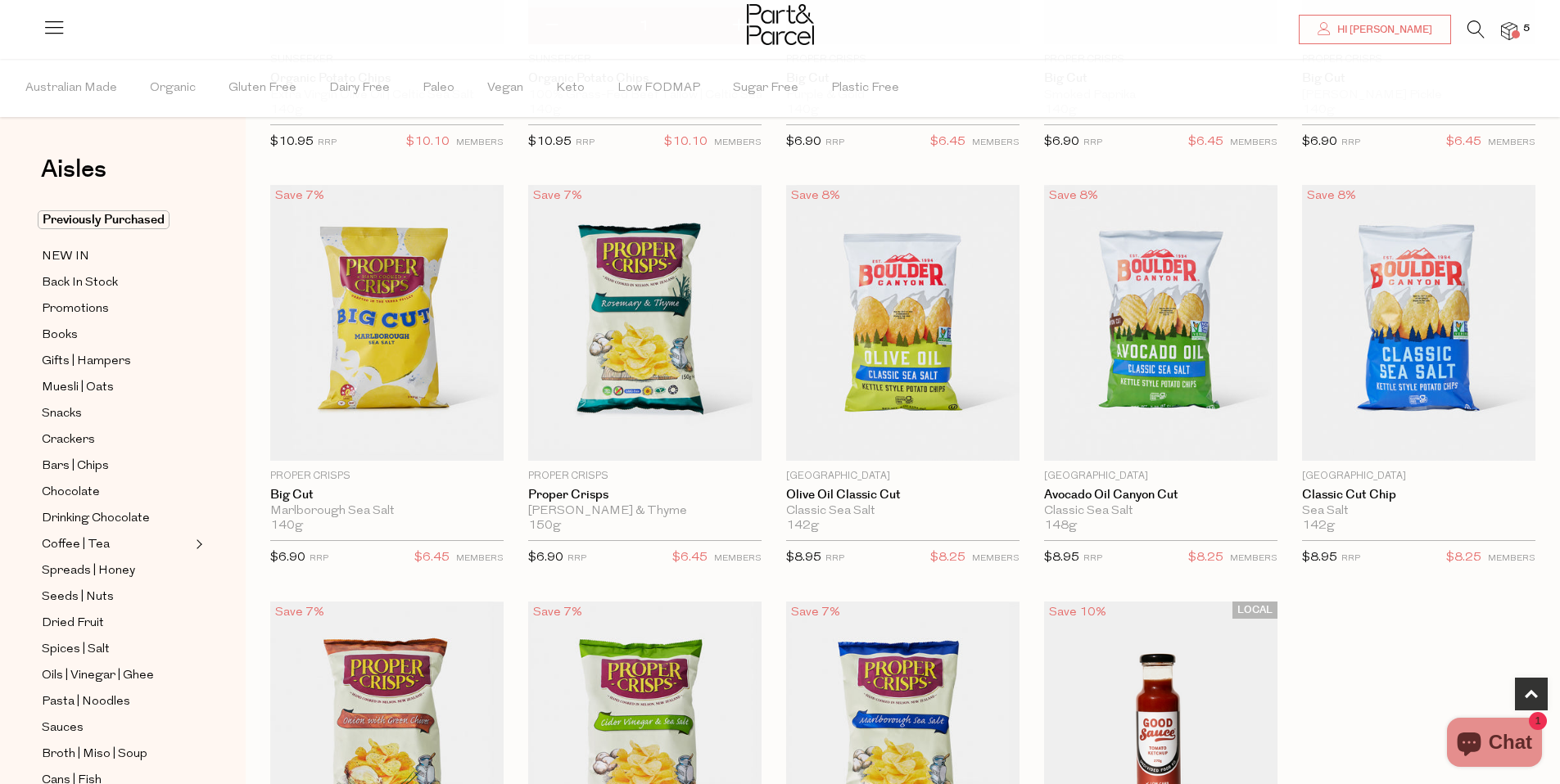
click at [1472, 26] on icon at bounding box center [1476, 29] width 17 height 18
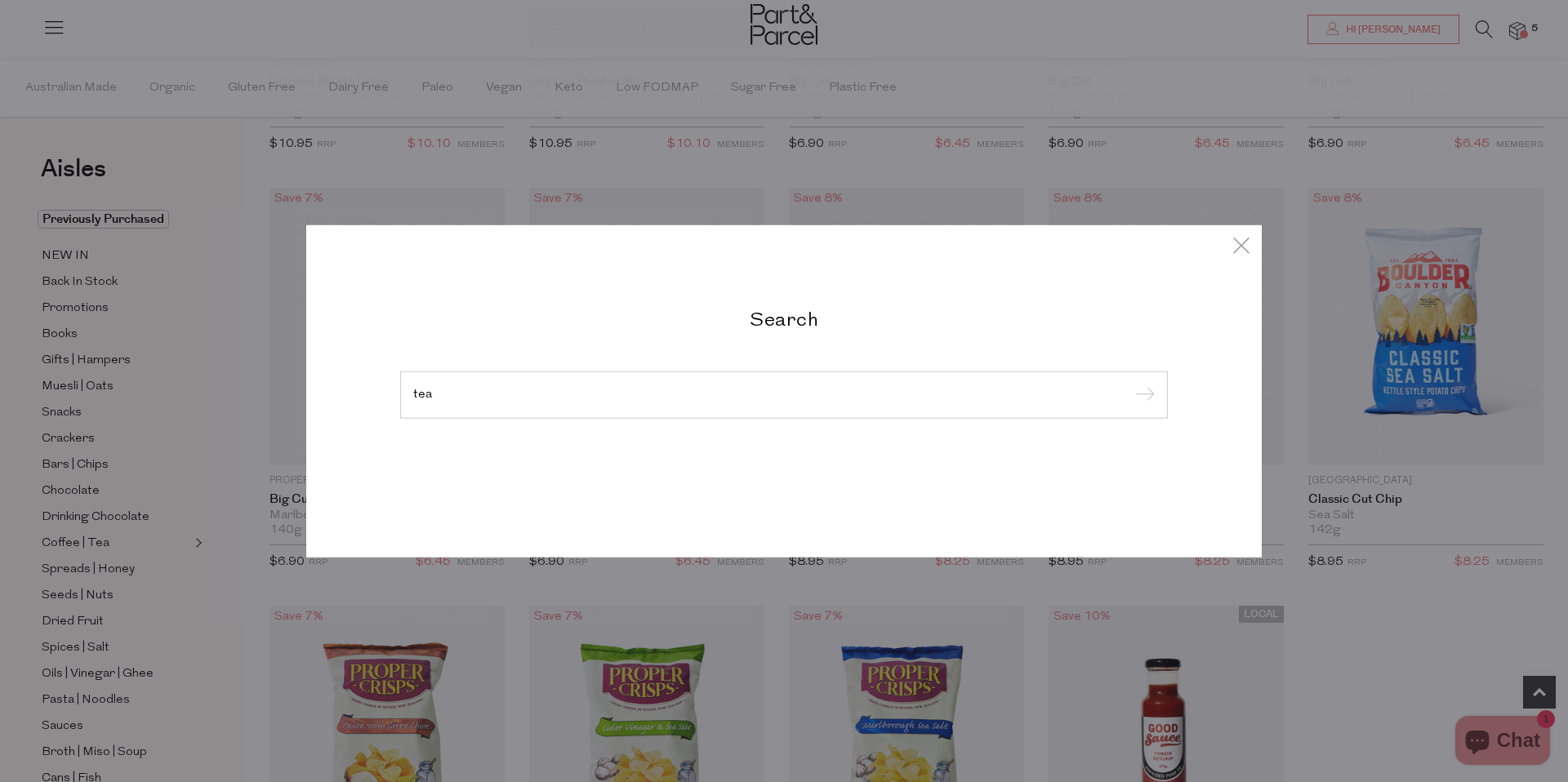
type input "tea"
click at [1130, 384] on input "submit" at bounding box center [1142, 396] width 24 height 24
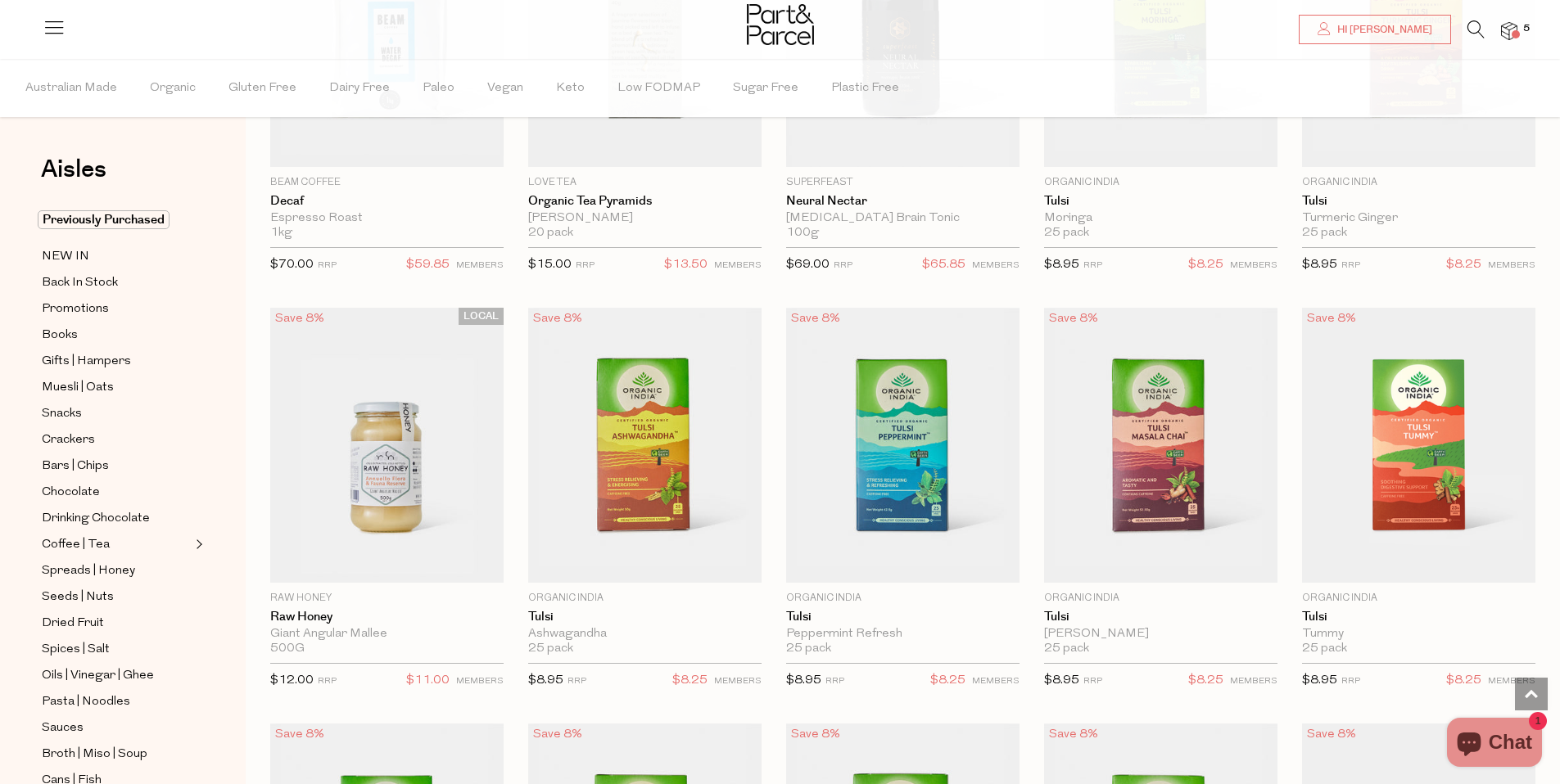
scroll to position [2807, 0]
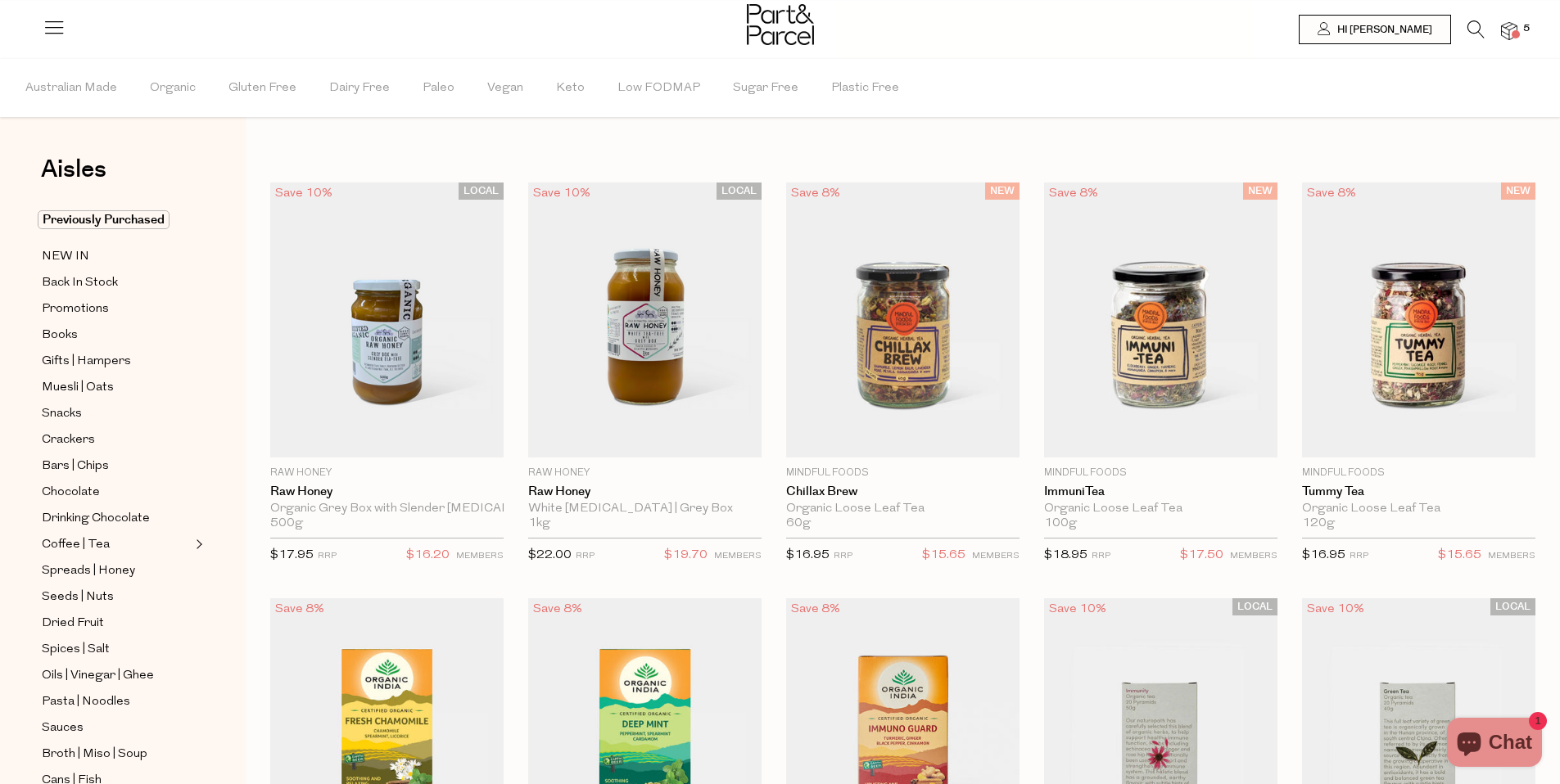
click at [1476, 24] on icon at bounding box center [1476, 29] width 17 height 18
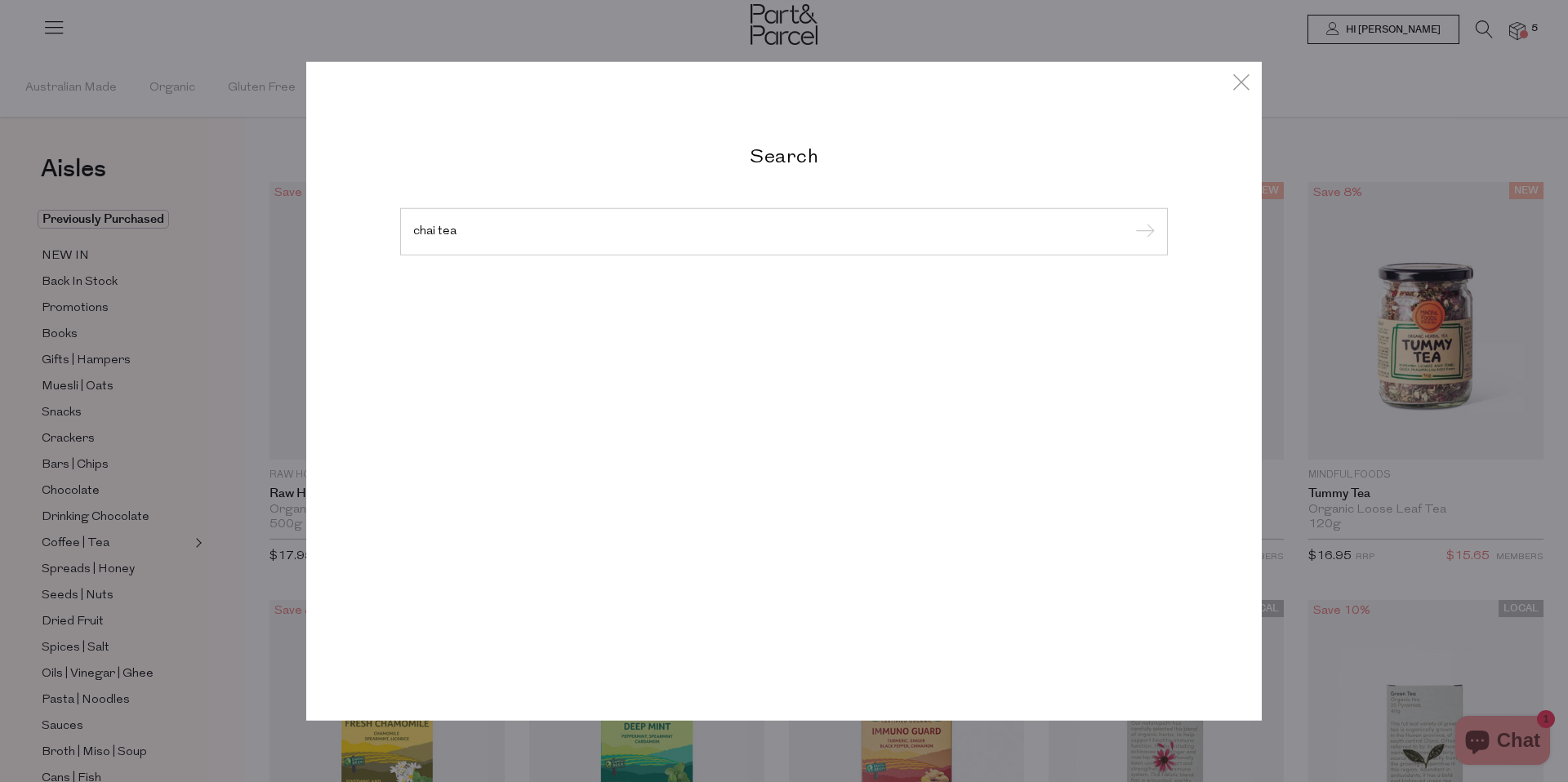
type input "chai tea"
click at [1130, 220] on input "submit" at bounding box center [1142, 232] width 24 height 24
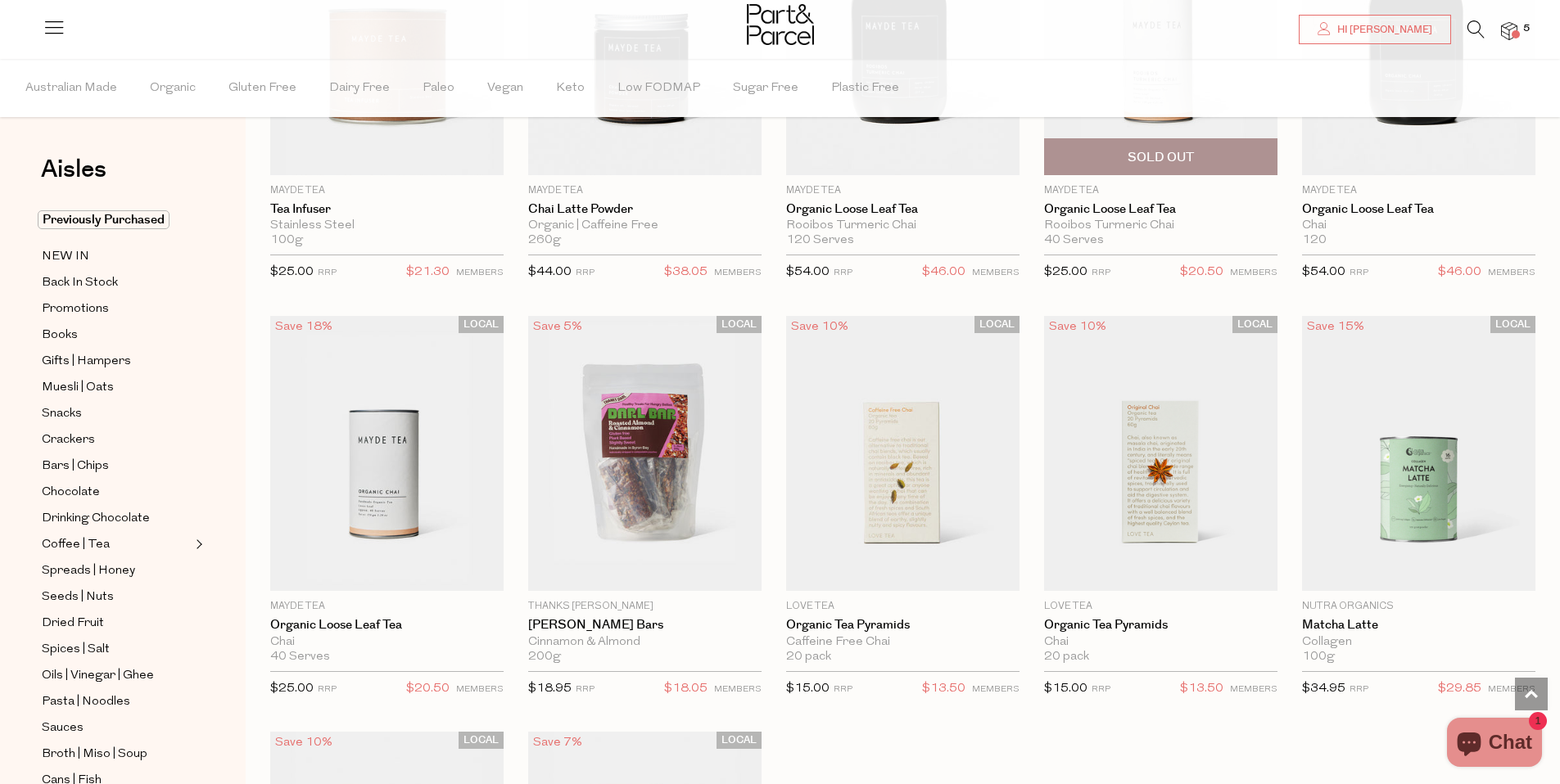
scroll to position [1107, 0]
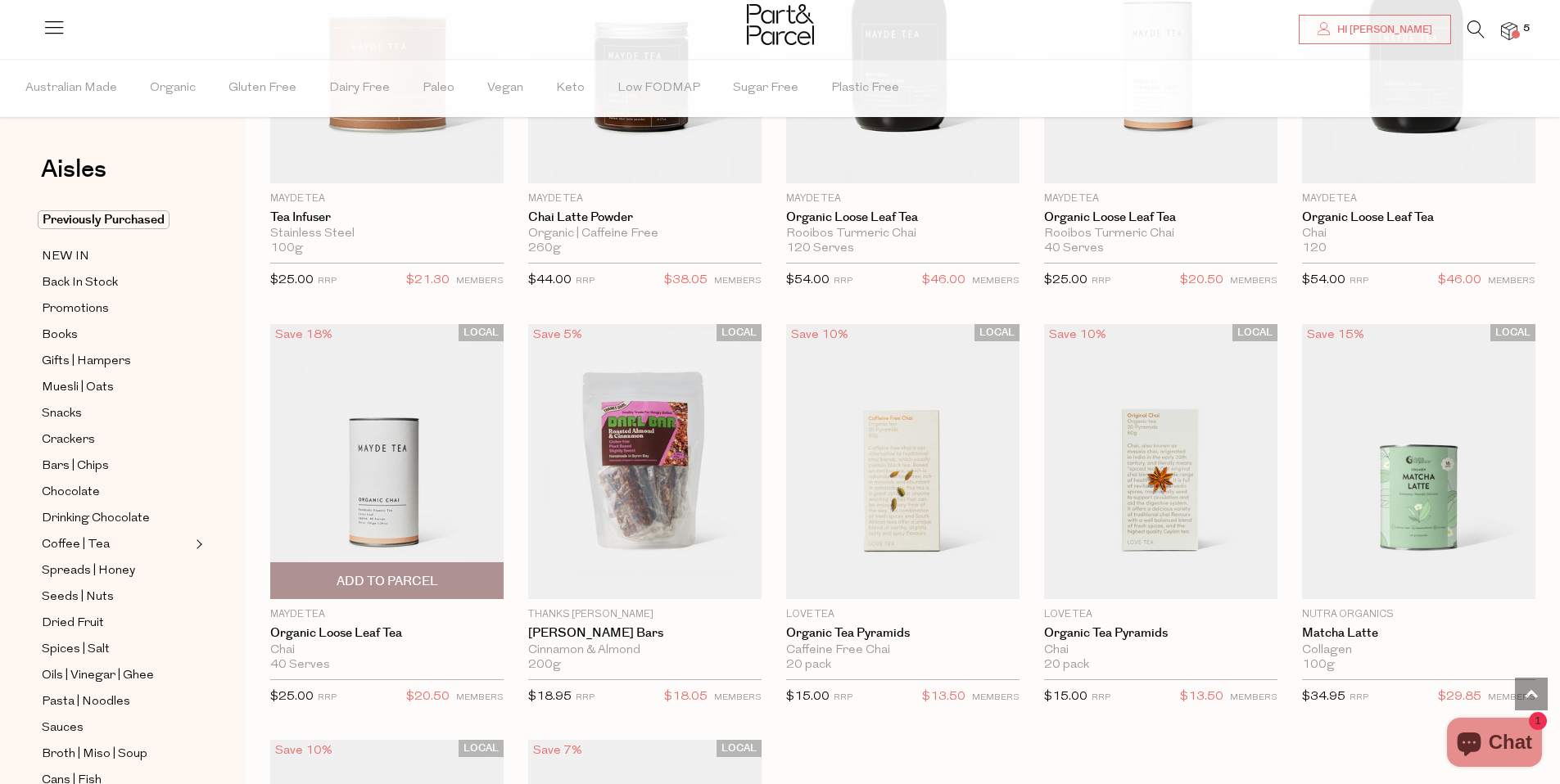
click at [414, 466] on img at bounding box center [387, 461] width 233 height 275
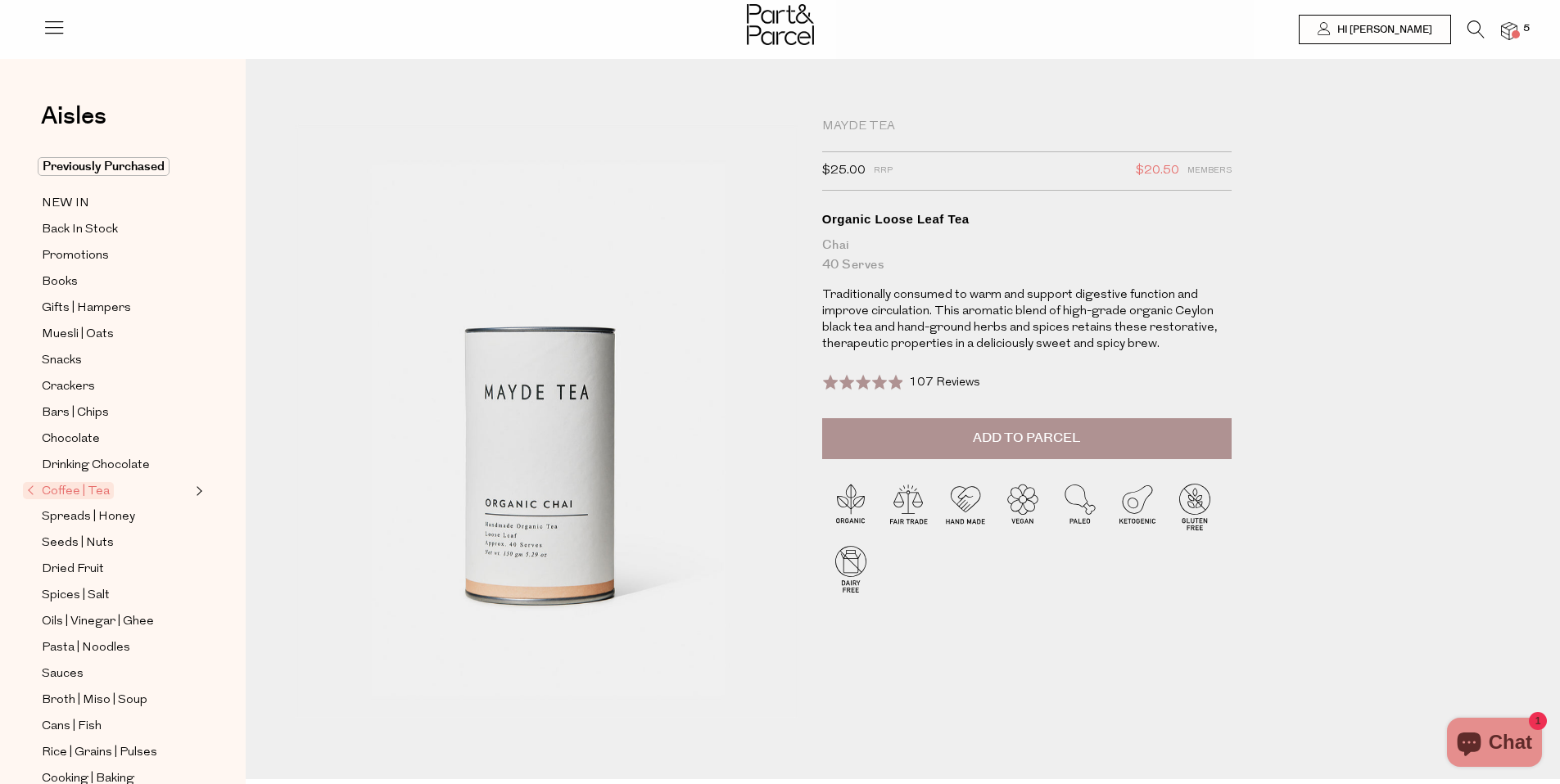
click at [1513, 25] on img at bounding box center [1509, 31] width 16 height 19
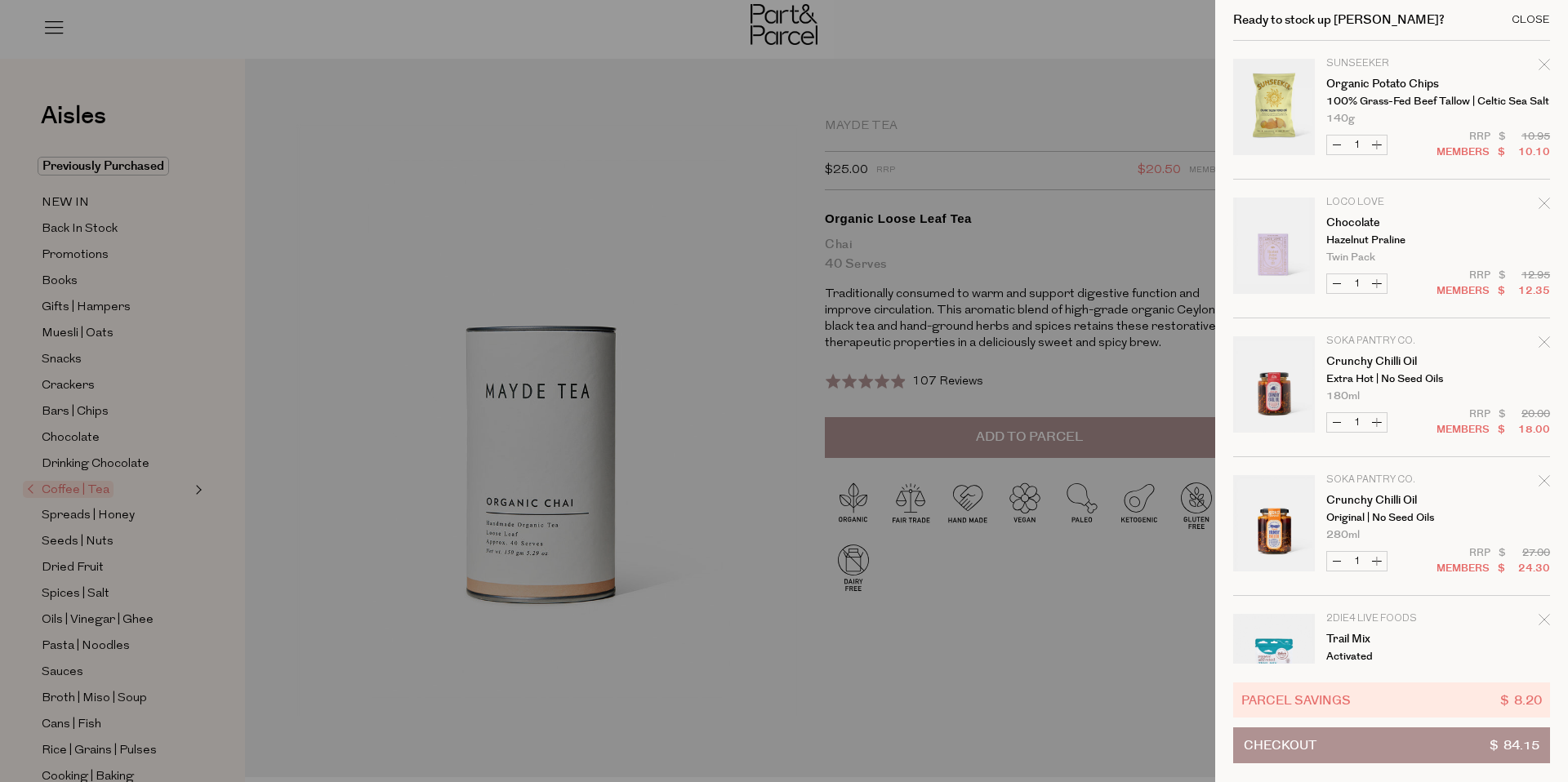
click at [1525, 15] on div "Close" at bounding box center [1531, 19] width 39 height 11
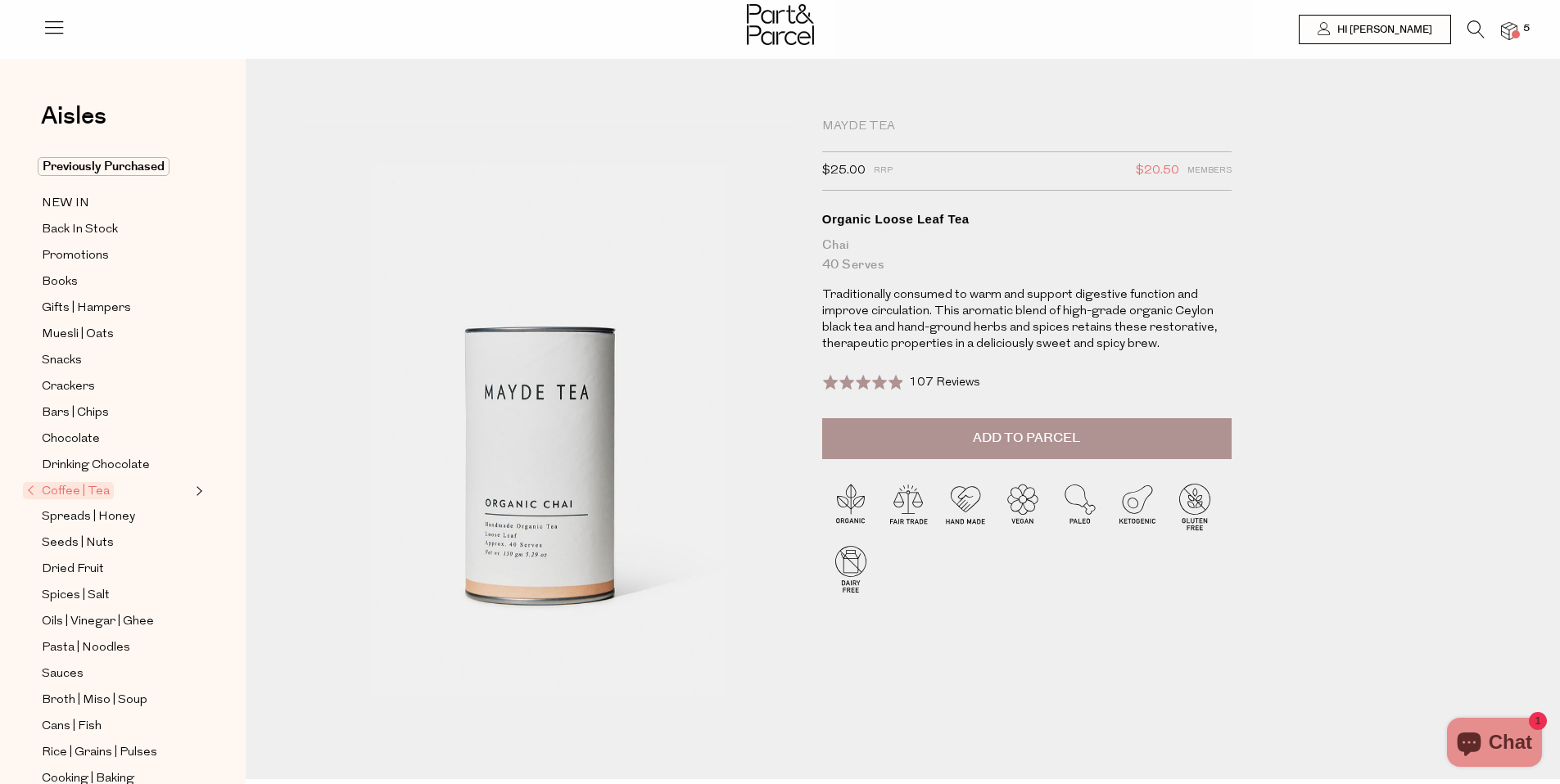
click at [1019, 442] on span "Add to Parcel" at bounding box center [1026, 438] width 107 height 19
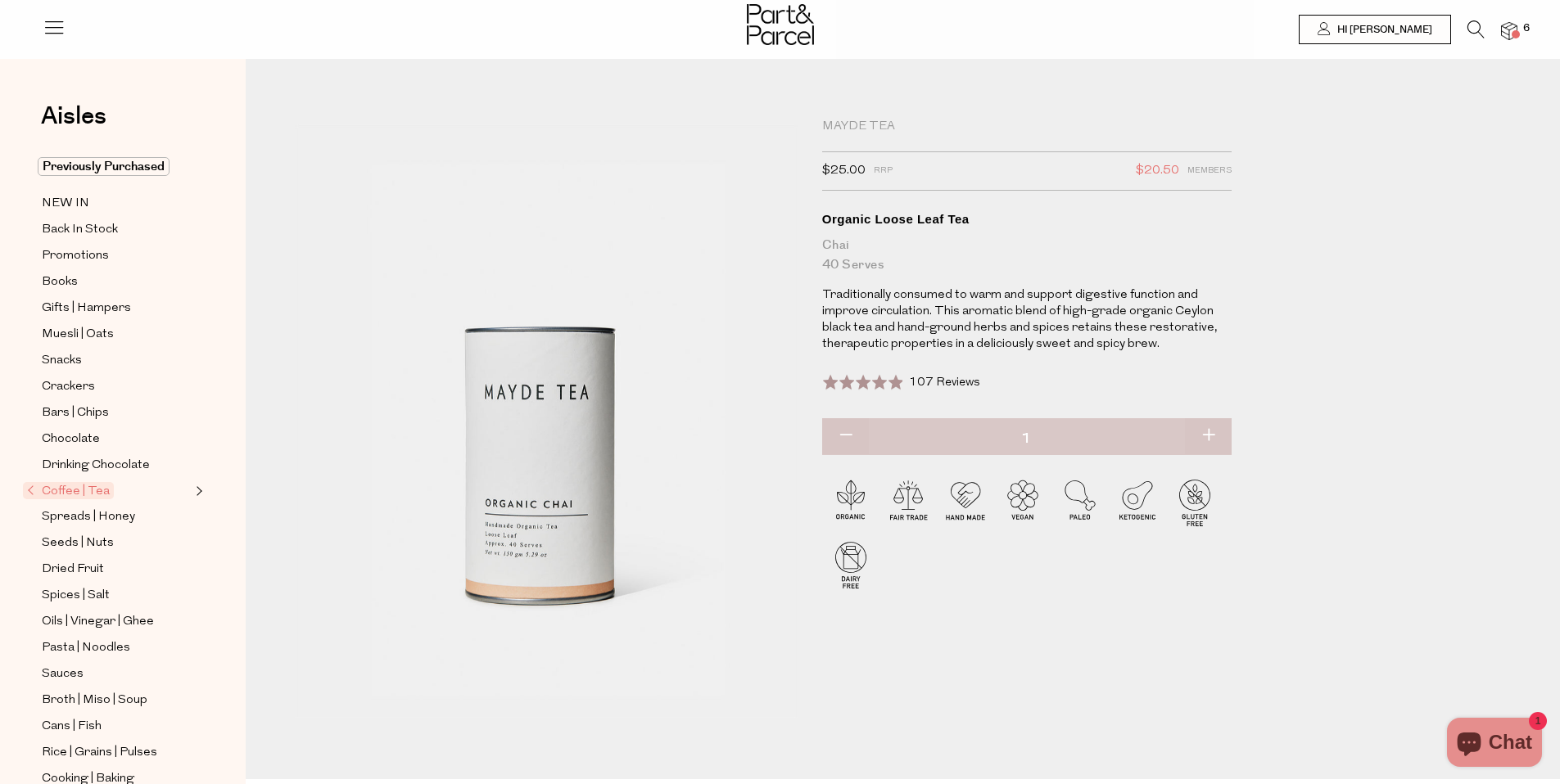
click at [1514, 25] on img at bounding box center [1509, 31] width 16 height 19
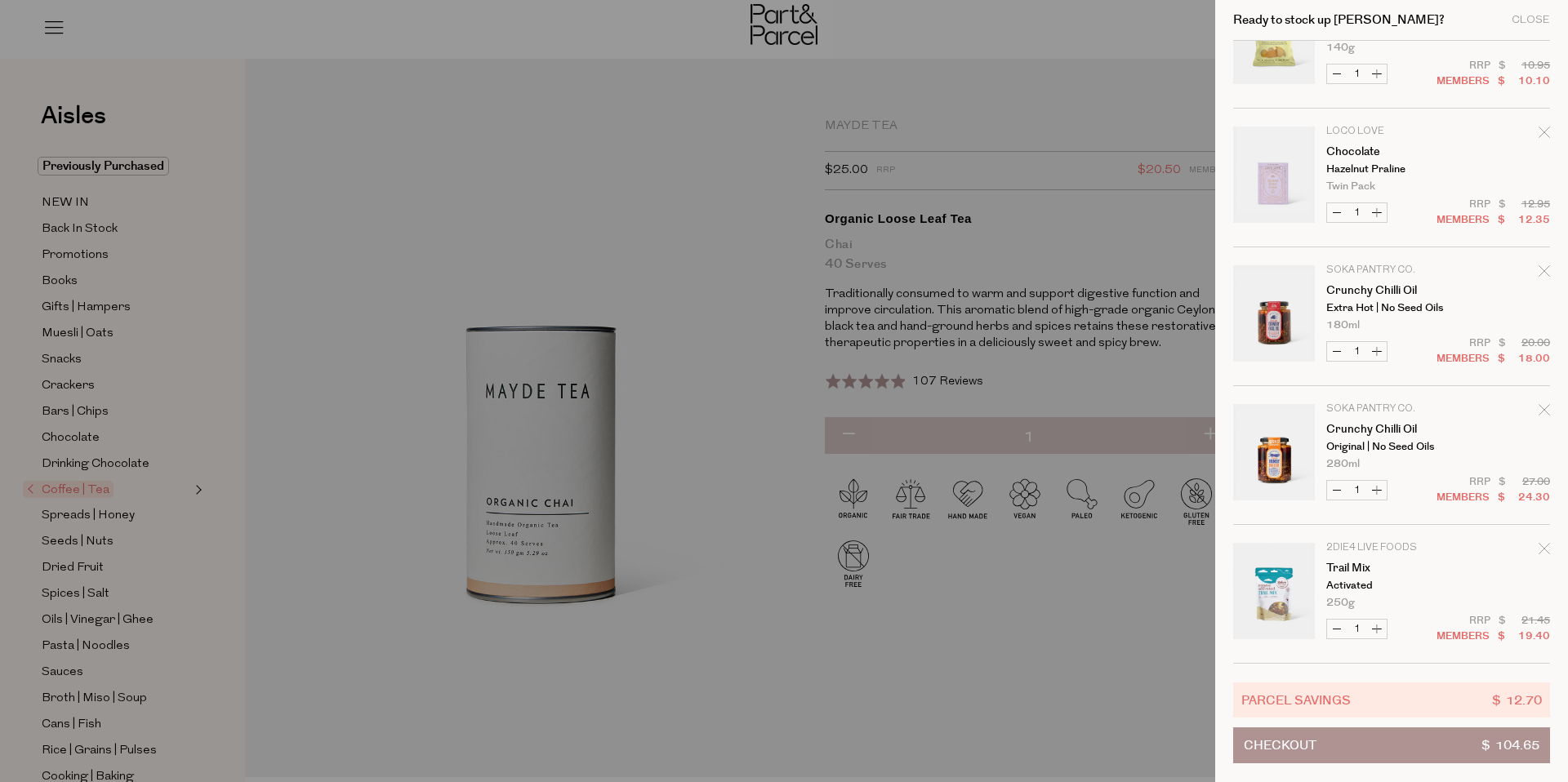
scroll to position [222, 0]
click at [1538, 14] on div "Close" at bounding box center [1531, 19] width 39 height 11
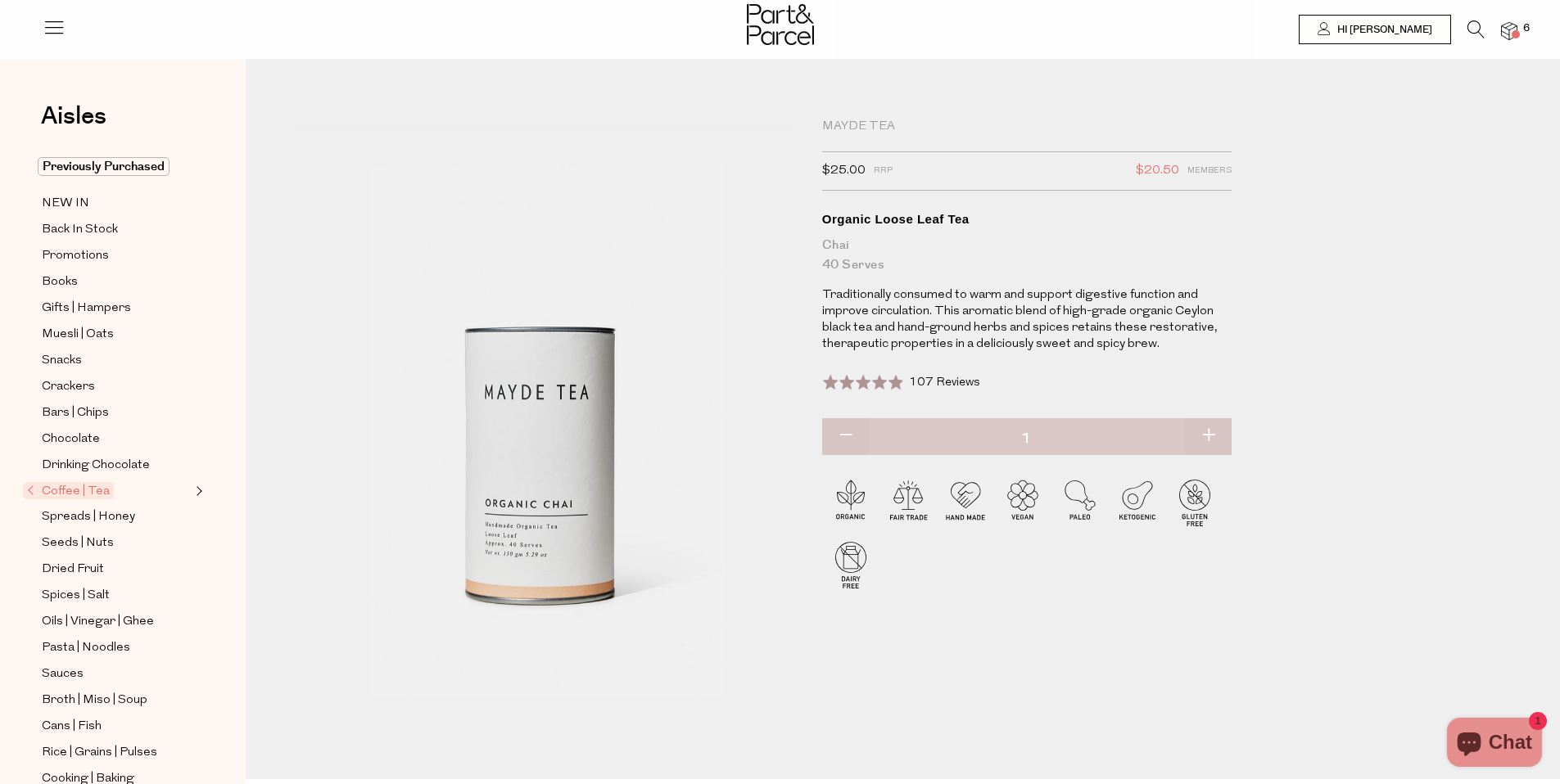
click at [1474, 25] on icon at bounding box center [1476, 29] width 17 height 18
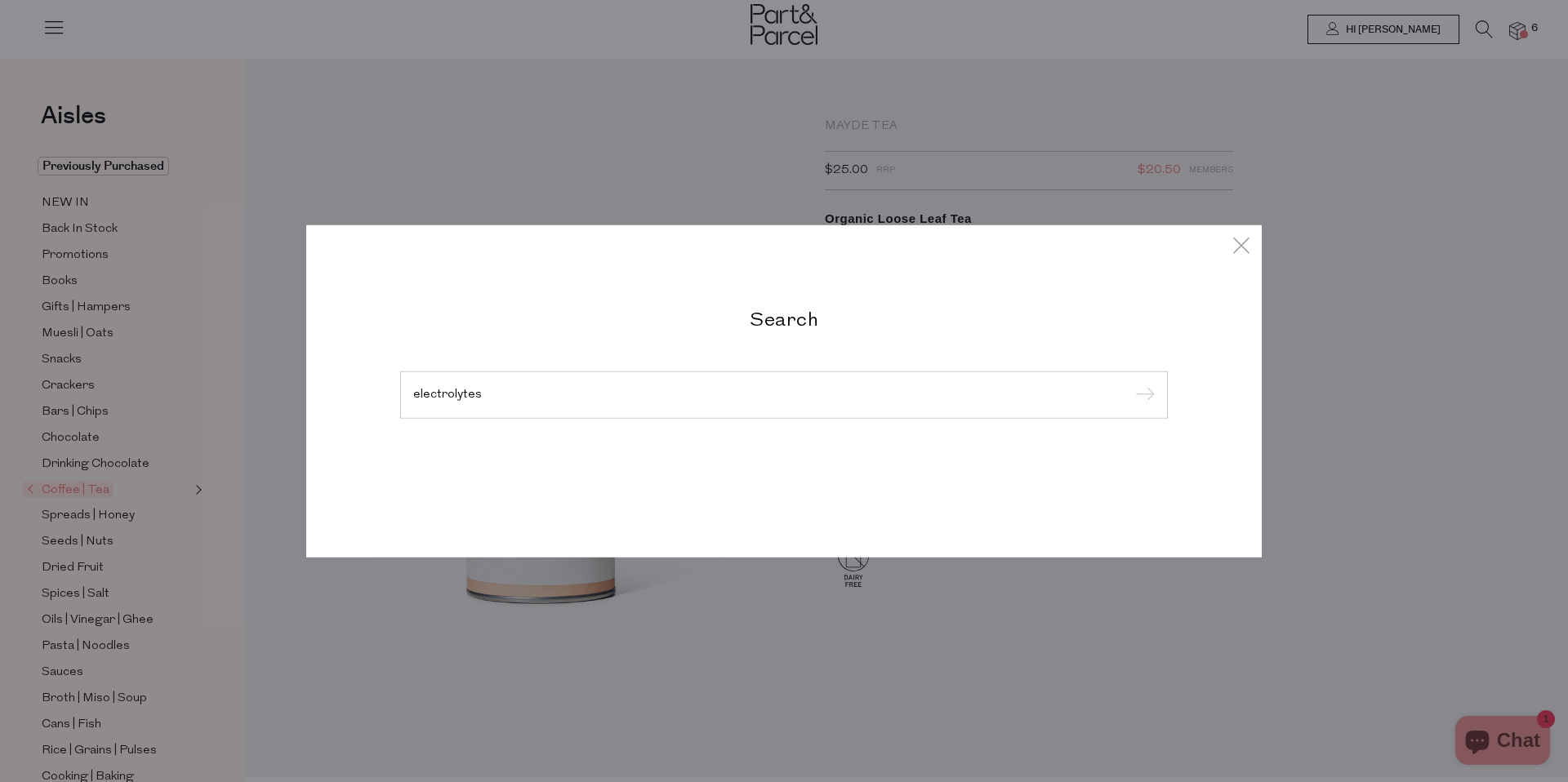
type input "electrolytes"
click at [1130, 384] on input "submit" at bounding box center [1142, 396] width 24 height 24
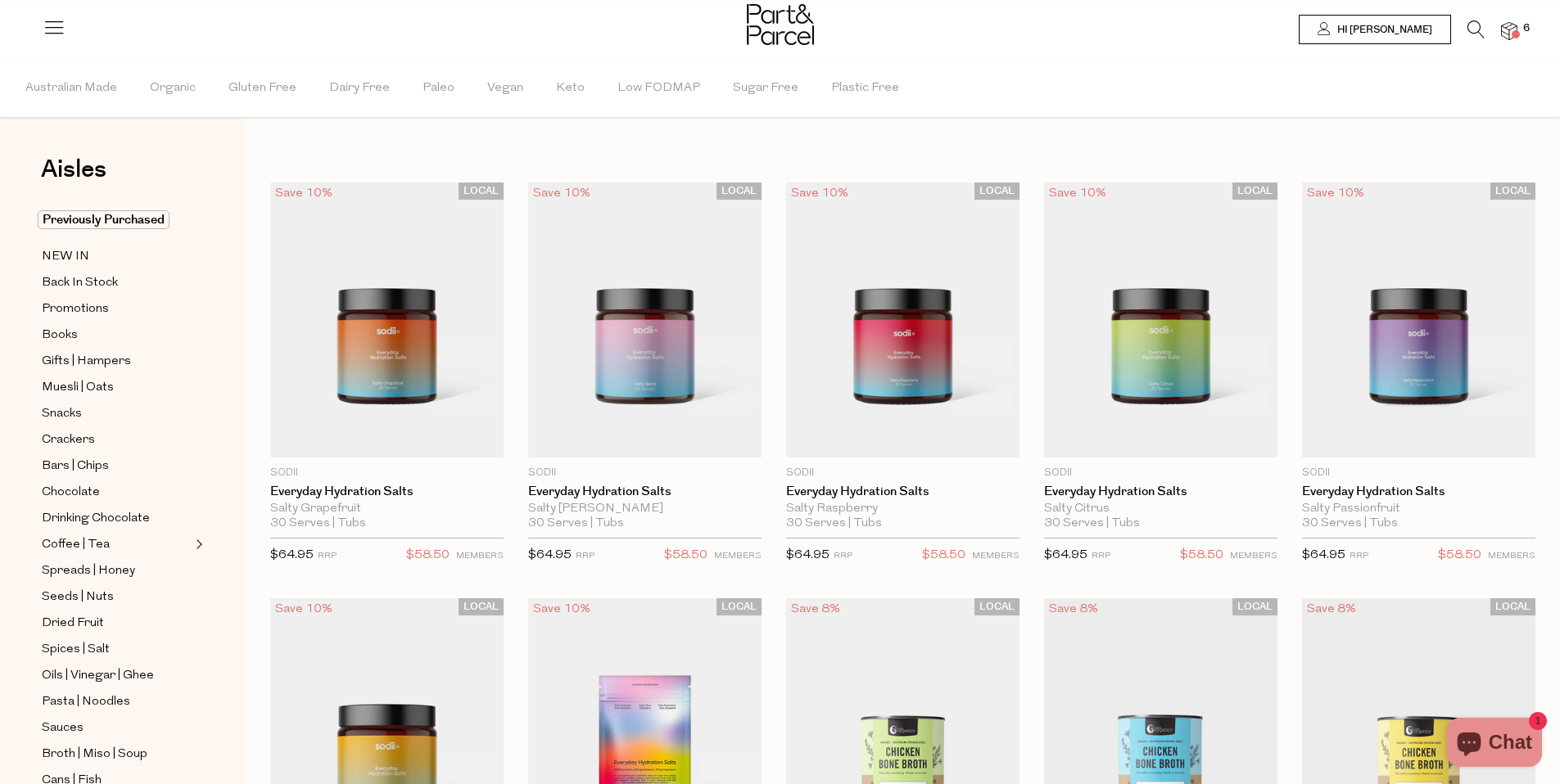
click at [1504, 26] on img at bounding box center [1509, 31] width 16 height 19
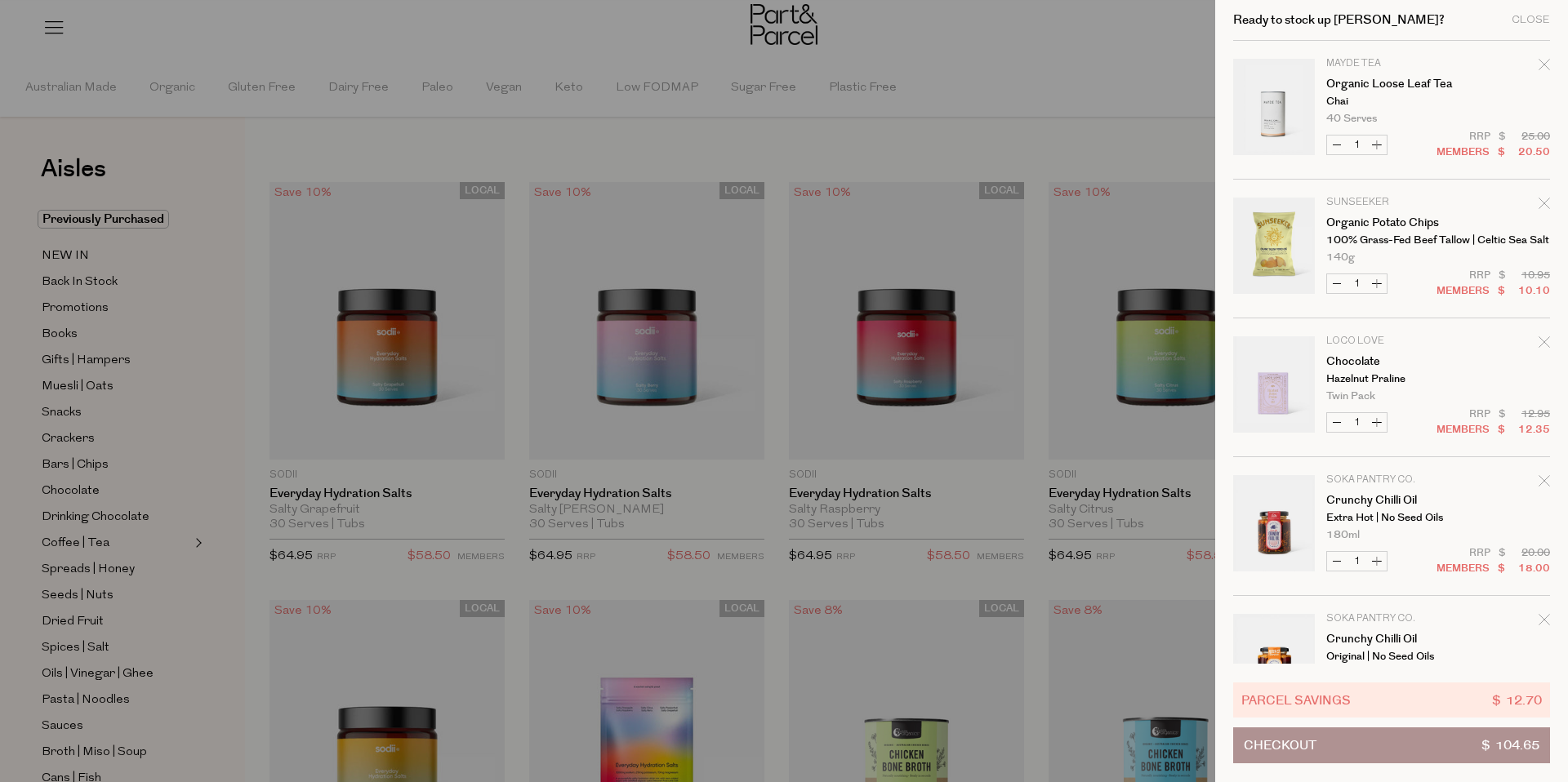
click at [1351, 742] on button "Checkout $ 104.65" at bounding box center [1392, 746] width 317 height 36
